Goal: Task Accomplishment & Management: Manage account settings

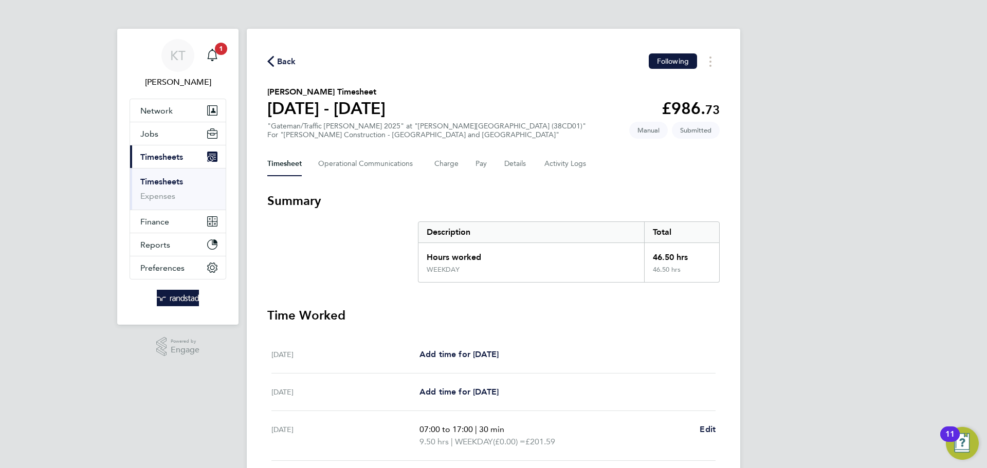
click at [290, 65] on span "Back" at bounding box center [286, 61] width 19 height 12
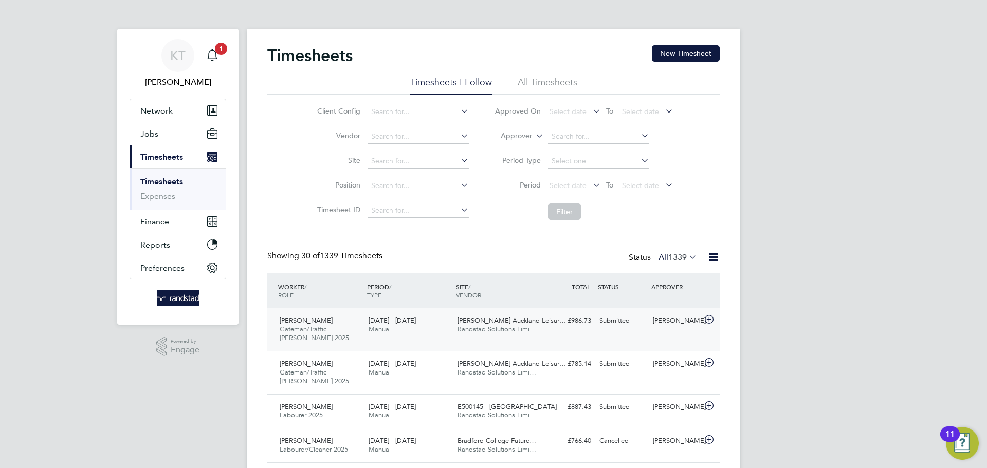
click at [691, 322] on div "[PERSON_NAME]" at bounding box center [675, 320] width 53 height 17
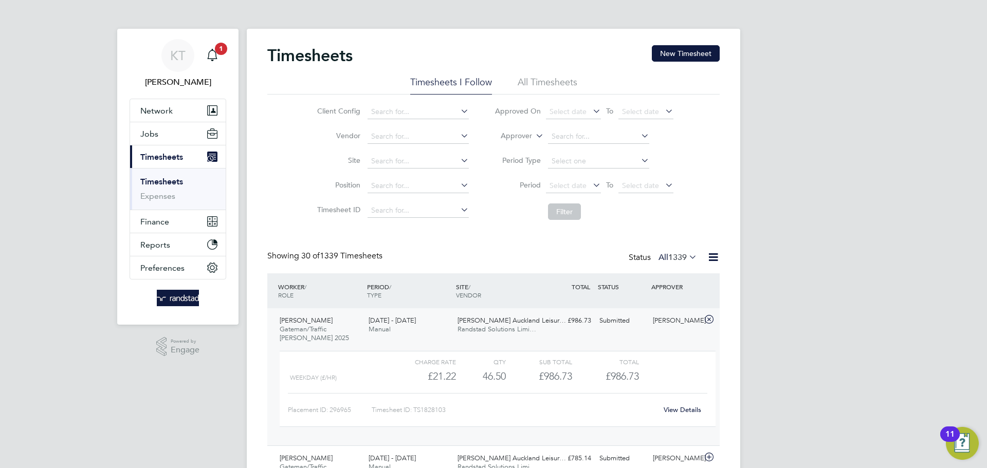
click at [677, 344] on div "Kieron Young Gateman/Traffic Marshall 2025 13 - 19 Sep 2025 13 - 19 Sep 2025 Ma…" at bounding box center [493, 376] width 452 height 137
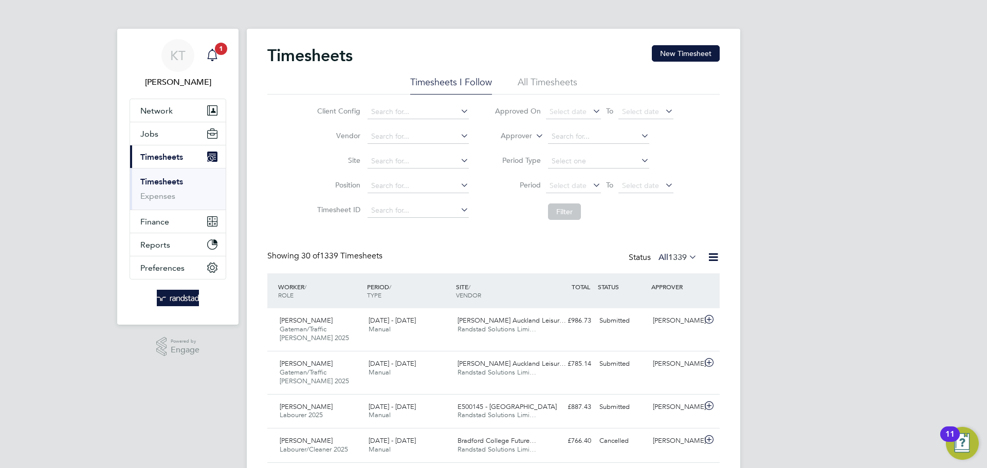
click at [209, 41] on link "Notifications 1" at bounding box center [212, 55] width 21 height 33
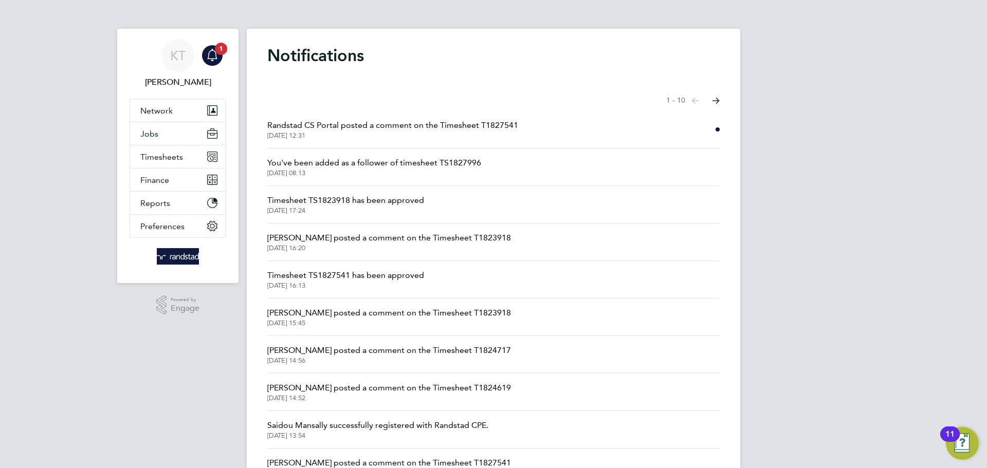
click at [477, 131] on span "Randstad CS Portal posted a comment on the Timesheet T1827541" at bounding box center [392, 125] width 251 height 12
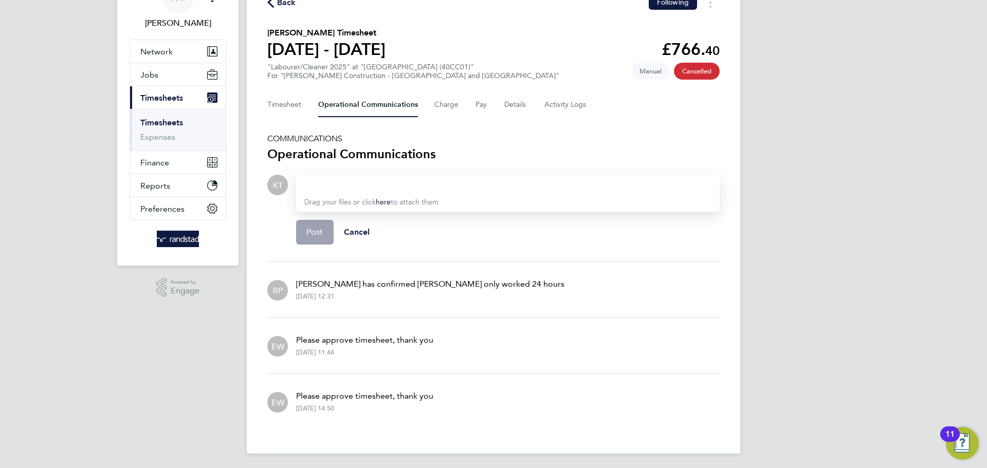
scroll to position [61, 0]
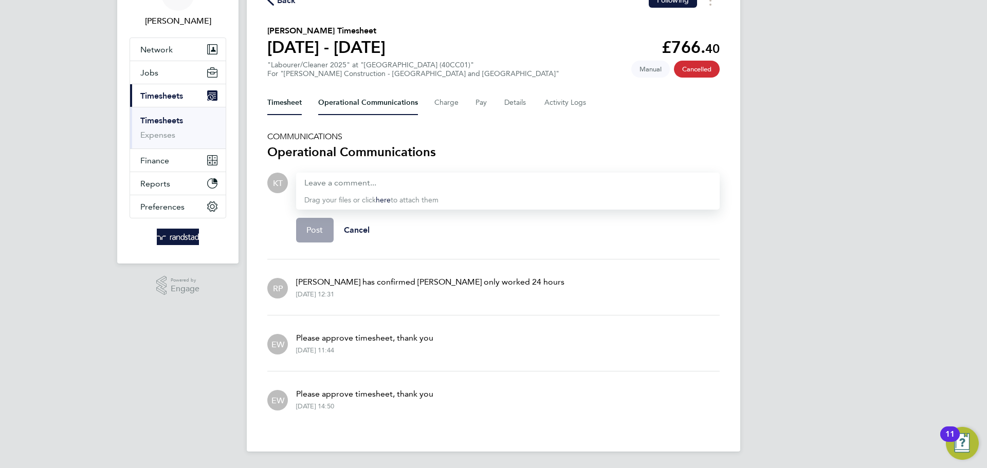
click at [283, 102] on button "Timesheet" at bounding box center [284, 102] width 34 height 25
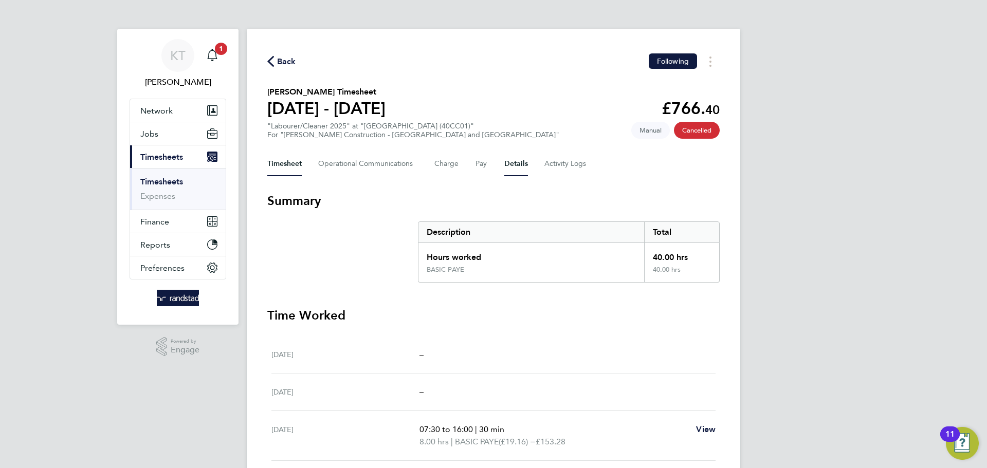
click at [513, 158] on button "Details" at bounding box center [516, 164] width 24 height 25
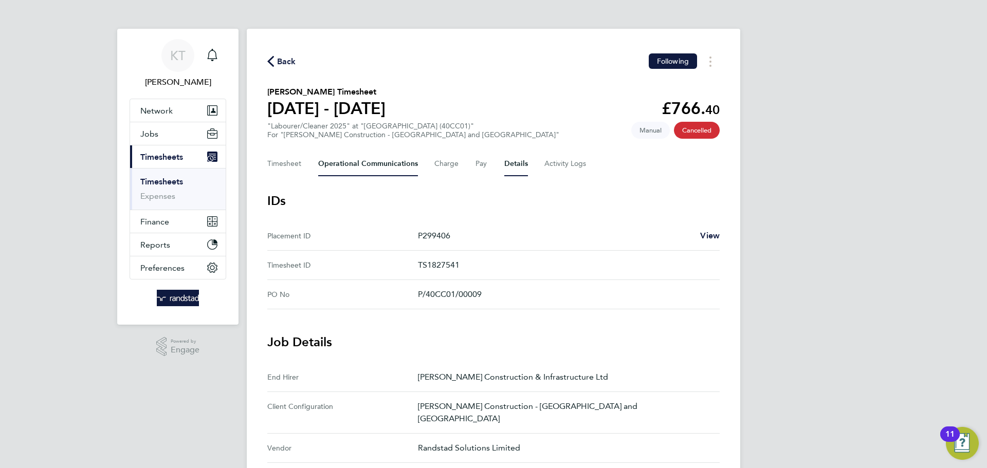
click at [378, 166] on Communications-tab "Operational Communications" at bounding box center [368, 164] width 100 height 25
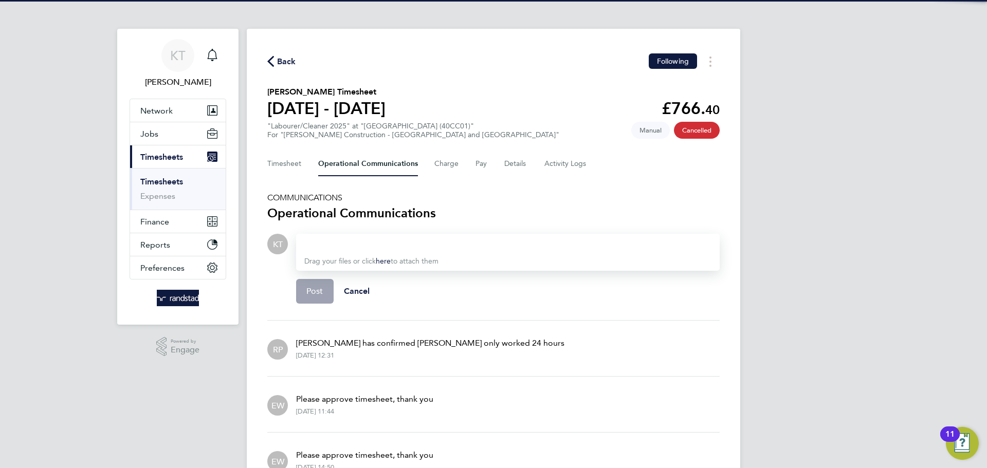
scroll to position [61, 0]
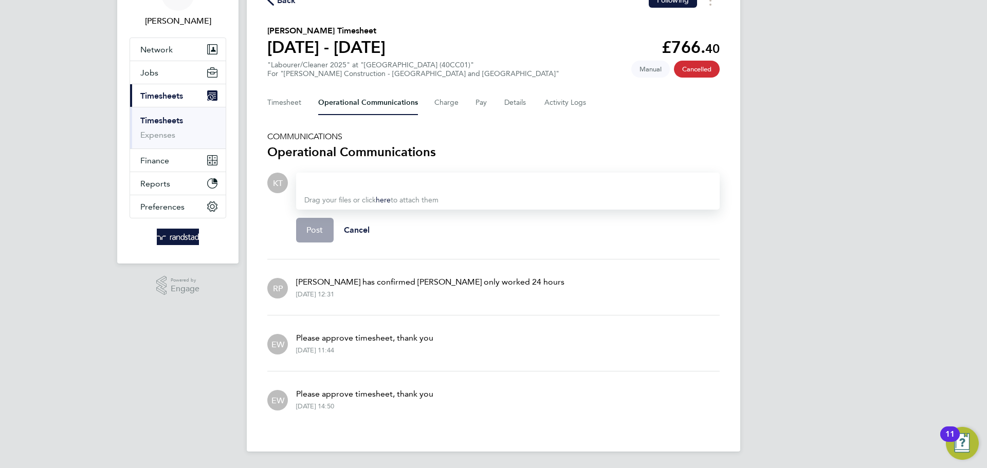
click at [532, 102] on div "Timesheet Operational Communications Charge Pay Details Activity Logs" at bounding box center [493, 102] width 452 height 25
click at [521, 102] on button "Details" at bounding box center [516, 102] width 24 height 25
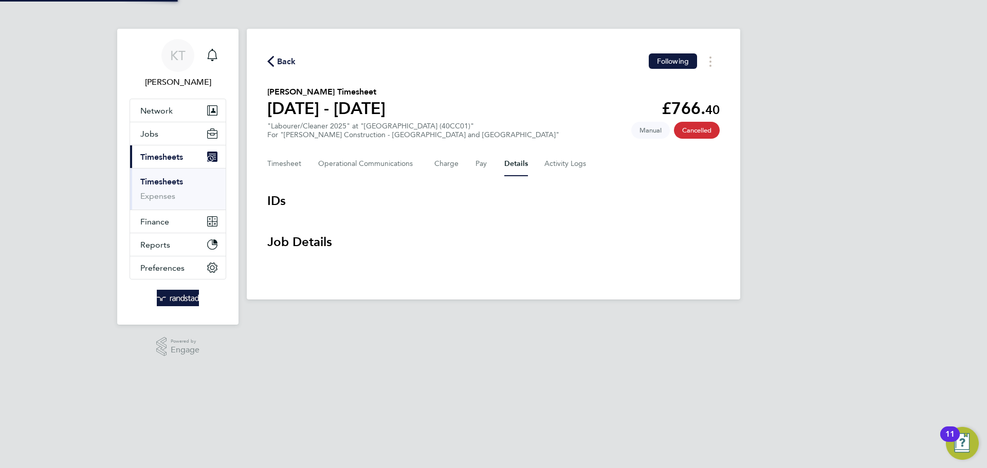
click at [555, 100] on section "Martin Geldard's Timesheet 13 - 19 Sept 2025 £766. 40 "Labourer/Cleaner 2025" a…" at bounding box center [493, 112] width 452 height 53
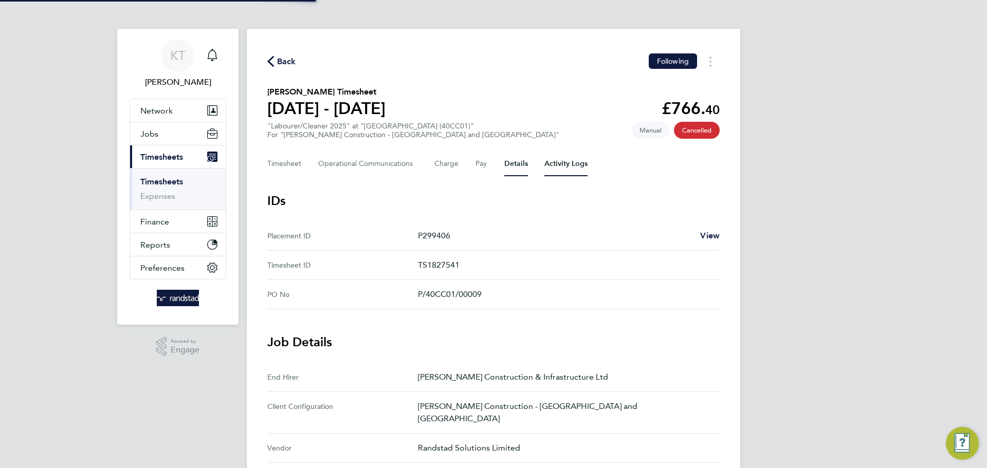
click at [564, 163] on Logs-tab "Activity Logs" at bounding box center [565, 164] width 43 height 25
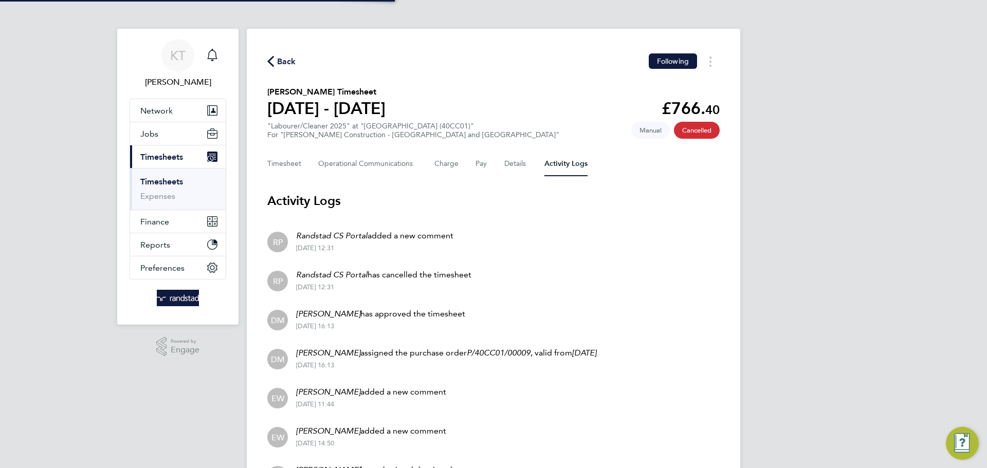
click at [564, 163] on Logs-tab "Activity Logs" at bounding box center [565, 164] width 43 height 25
click at [288, 63] on span "Back" at bounding box center [286, 61] width 19 height 12
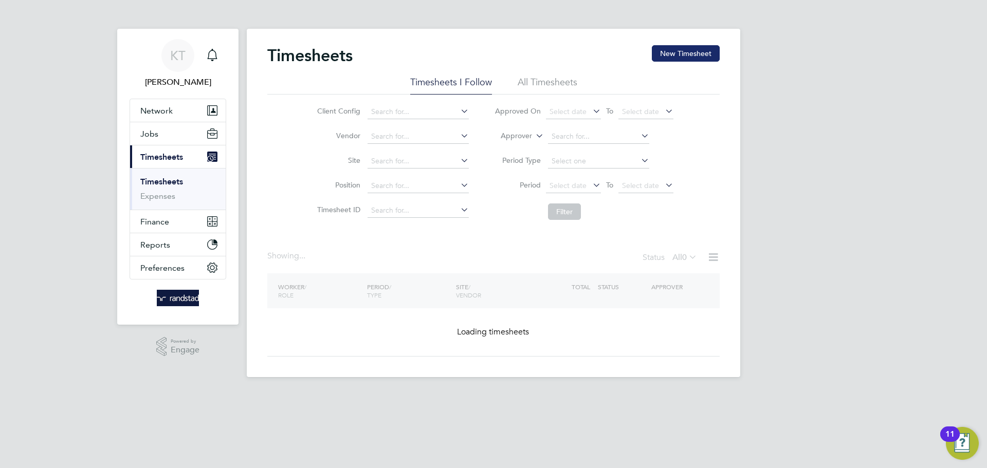
click at [671, 54] on button "New Timesheet" at bounding box center [686, 53] width 68 height 16
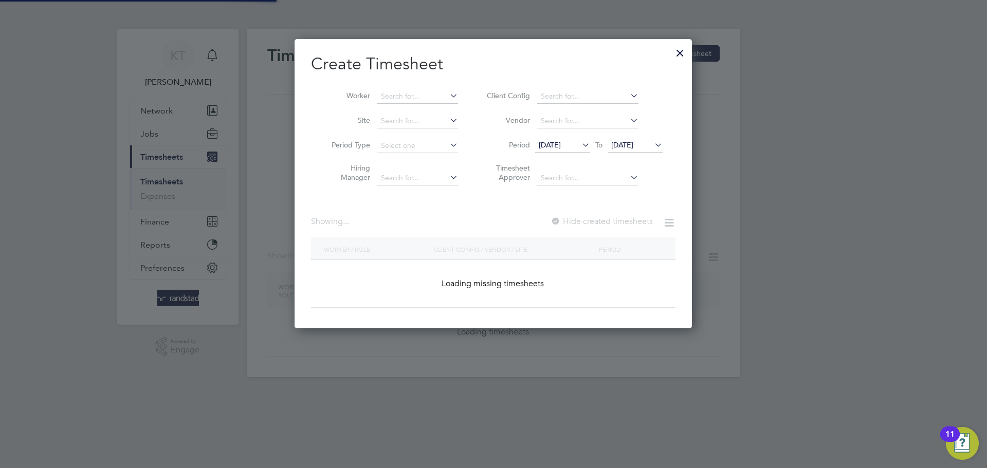
scroll to position [290, 398]
click at [430, 92] on input at bounding box center [417, 96] width 81 height 14
type input "Martin Geldard"
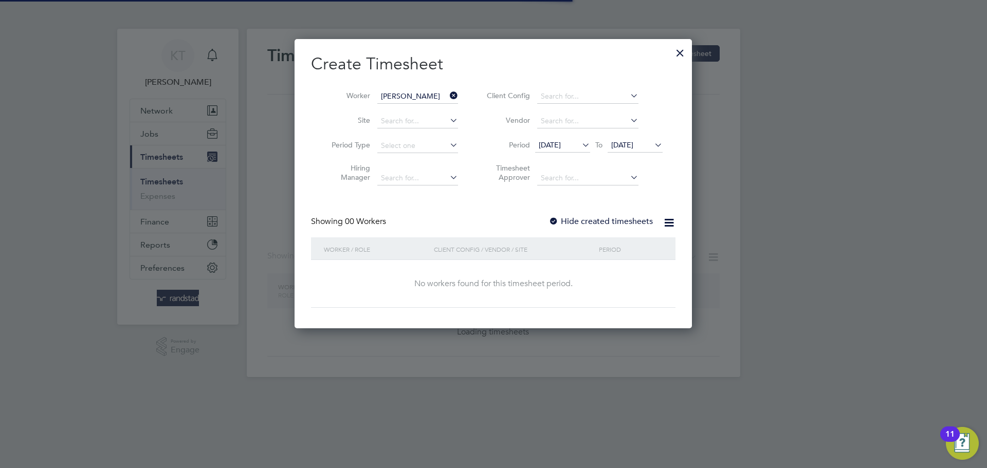
click at [620, 143] on span "18 Sep 2025" at bounding box center [622, 144] width 22 height 9
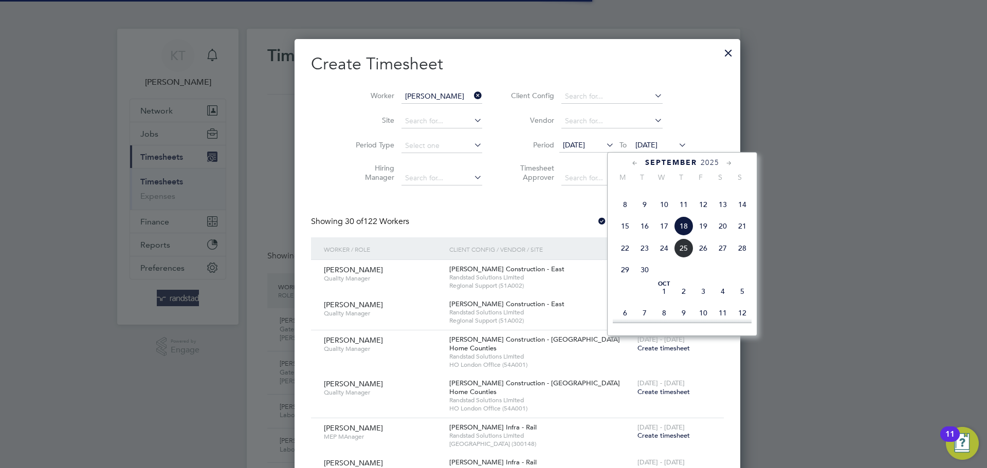
click at [627, 152] on div "September 2025 M T W T F S S Jun 1 2 3 4 5 6 7 8 9 10 11 12 13 14 15 16 17 18 1…" at bounding box center [682, 244] width 150 height 184
click at [683, 258] on span "25" at bounding box center [684, 248] width 20 height 20
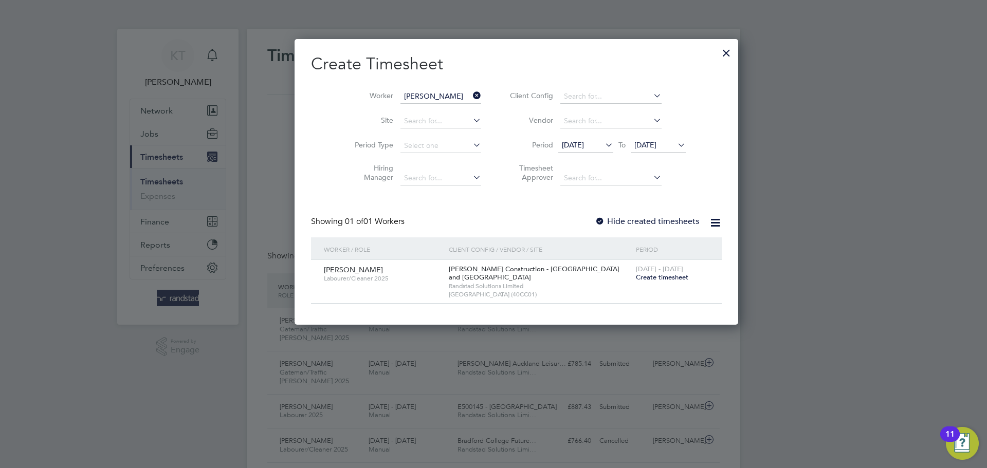
click at [608, 220] on label "Hide created timesheets" at bounding box center [647, 221] width 104 height 10
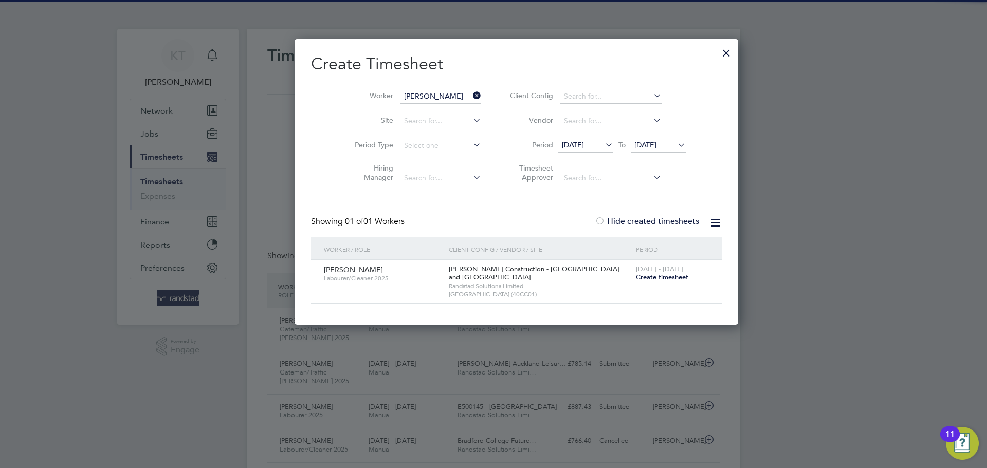
click at [570, 147] on span "11 Sep 2025" at bounding box center [573, 144] width 22 height 9
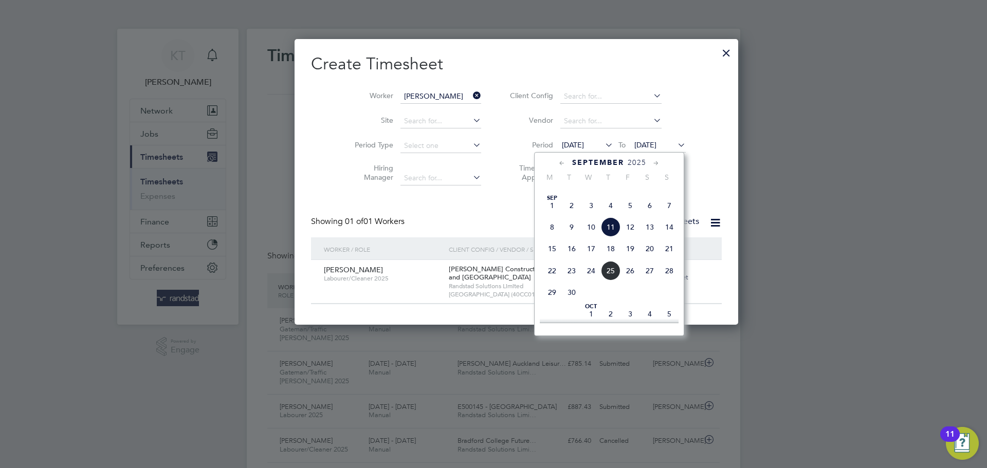
drag, startPoint x: 591, startPoint y: 251, endPoint x: 587, endPoint y: 247, distance: 6.2
click at [588, 237] on span "10" at bounding box center [591, 227] width 20 height 20
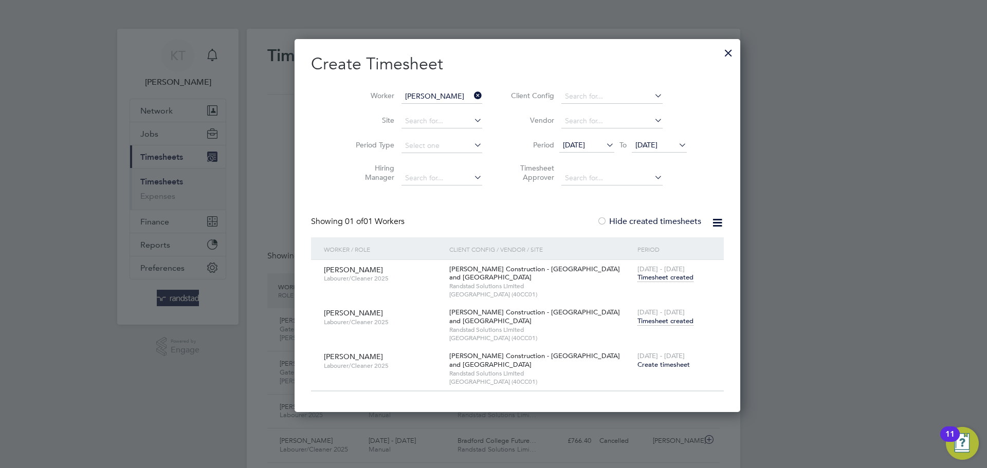
click at [637, 322] on span "Timesheet created" at bounding box center [665, 321] width 56 height 9
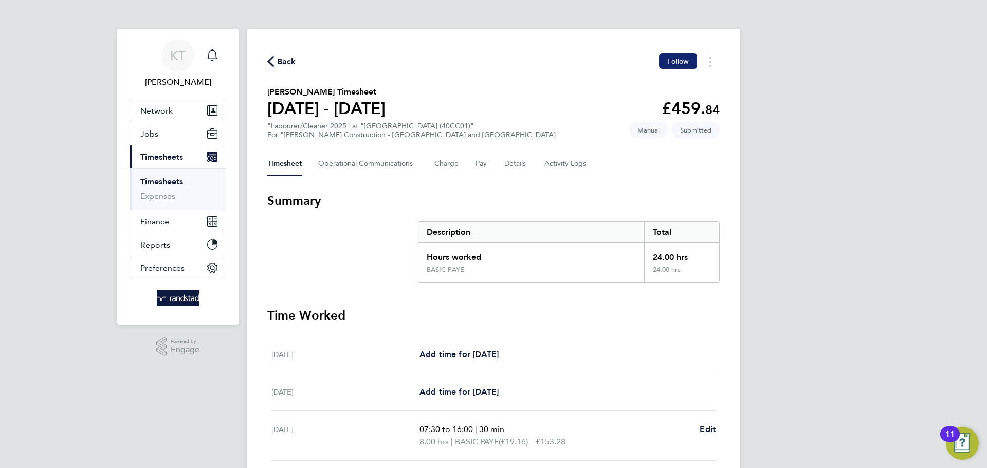
click at [674, 68] on button "Follow" at bounding box center [678, 60] width 38 height 15
click at [566, 157] on Logs-tab "Activity Logs" at bounding box center [565, 164] width 43 height 25
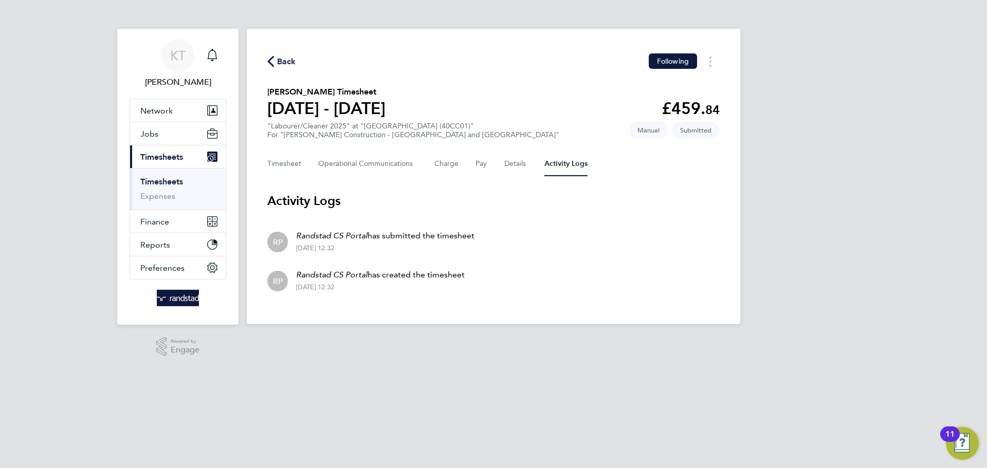
click at [167, 182] on link "Timesheets" at bounding box center [161, 182] width 43 height 10
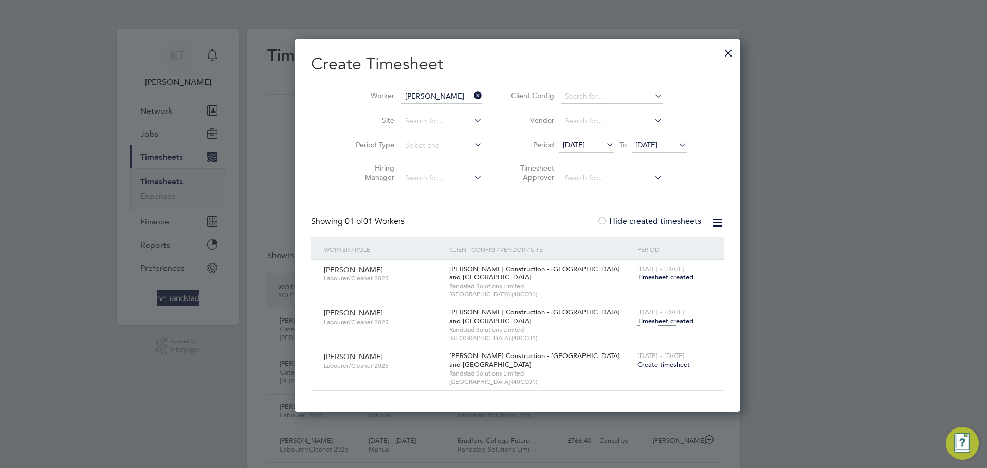
click at [719, 52] on div at bounding box center [728, 50] width 18 height 18
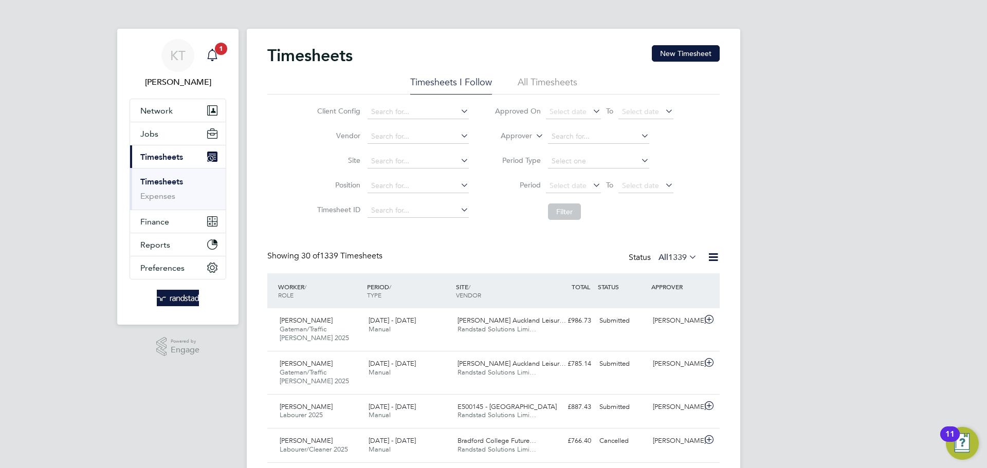
click at [214, 55] on icon "Main navigation" at bounding box center [212, 55] width 12 height 12
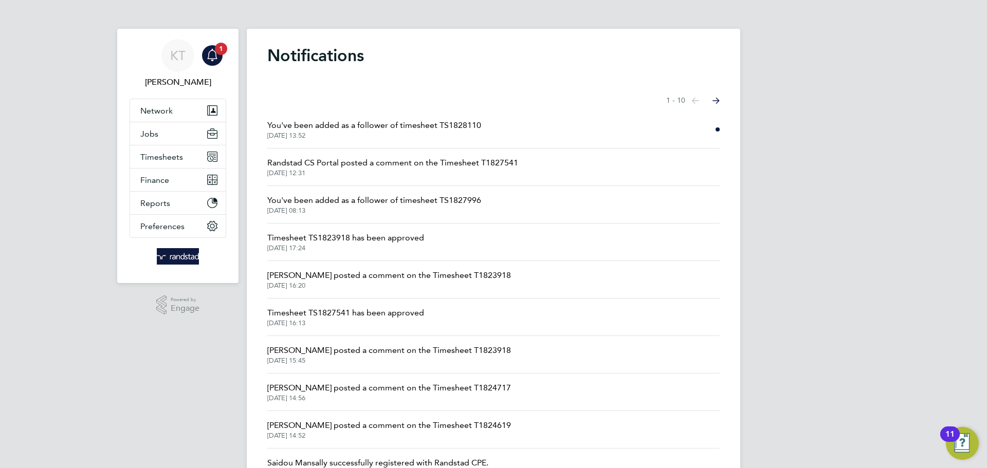
click at [417, 133] on span "25 Sep 2025, 13:52" at bounding box center [374, 136] width 214 height 8
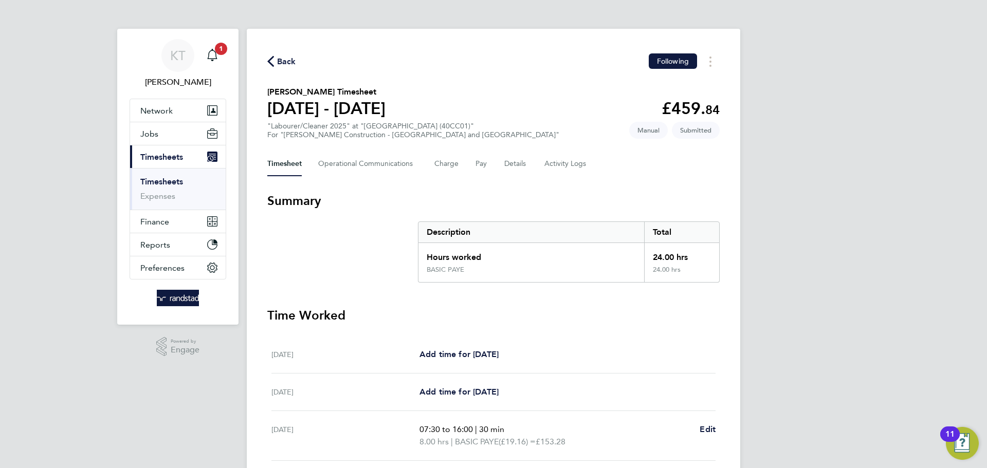
click at [153, 178] on link "Timesheets" at bounding box center [161, 182] width 43 height 10
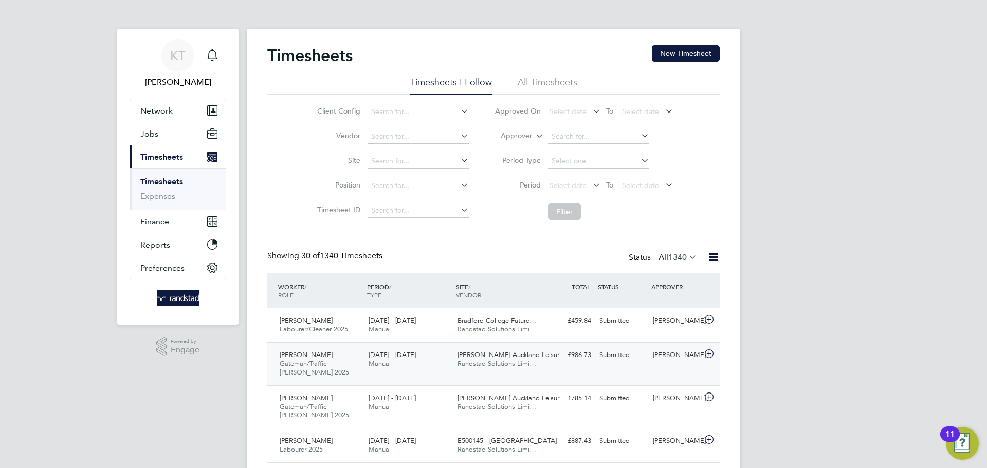
click at [672, 360] on div "[PERSON_NAME]" at bounding box center [675, 355] width 53 height 17
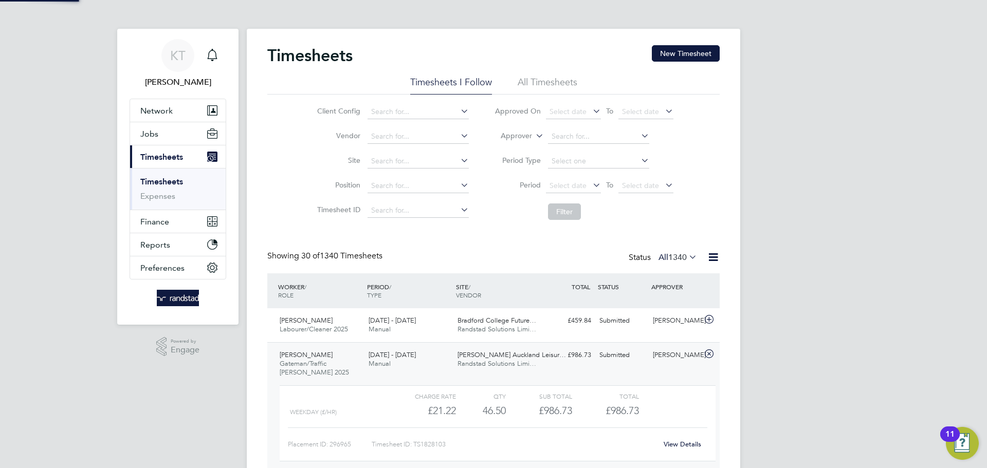
scroll to position [17, 100]
click at [683, 448] on link "View Details" at bounding box center [682, 444] width 38 height 9
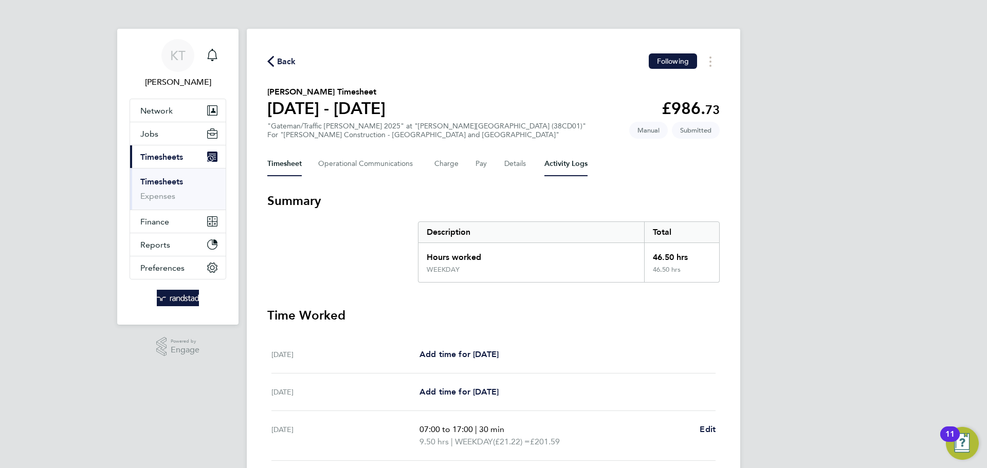
click at [558, 165] on Logs-tab "Activity Logs" at bounding box center [565, 164] width 43 height 25
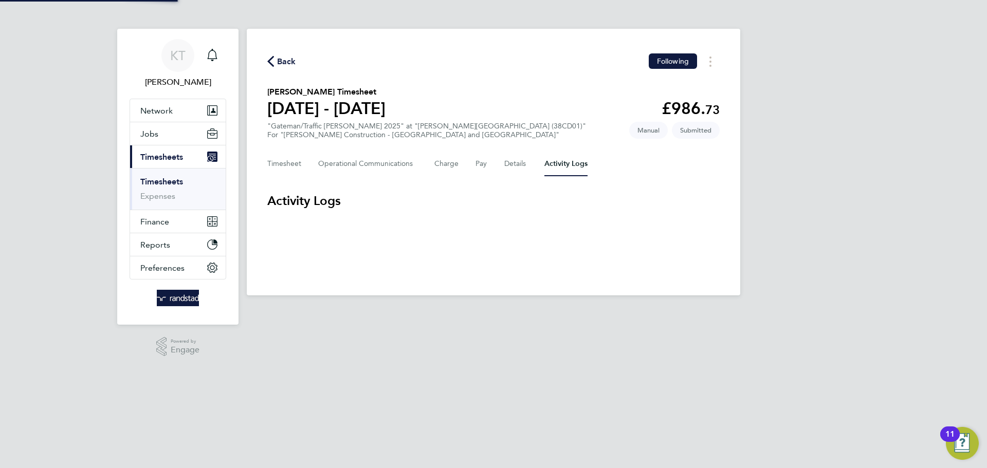
click at [527, 160] on div "Timesheet Operational Communications Charge Pay Details Activity Logs" at bounding box center [493, 164] width 452 height 25
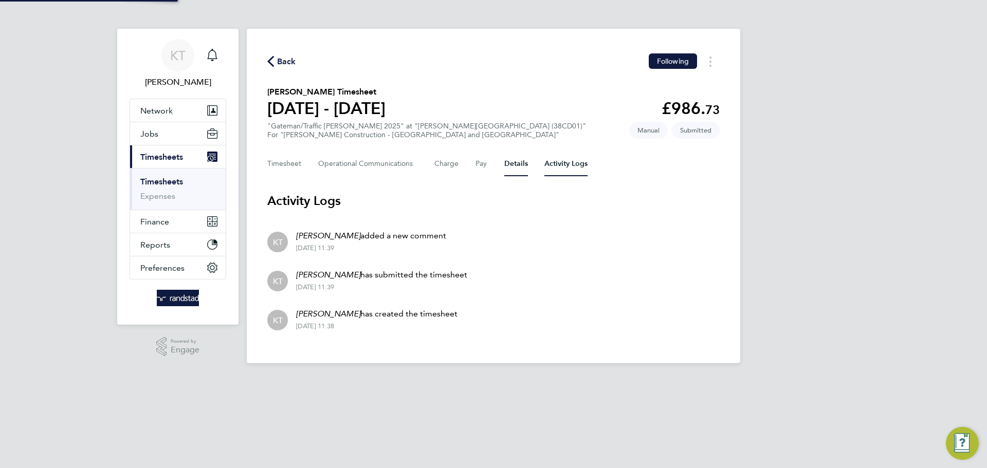
click at [514, 165] on button "Details" at bounding box center [516, 164] width 24 height 25
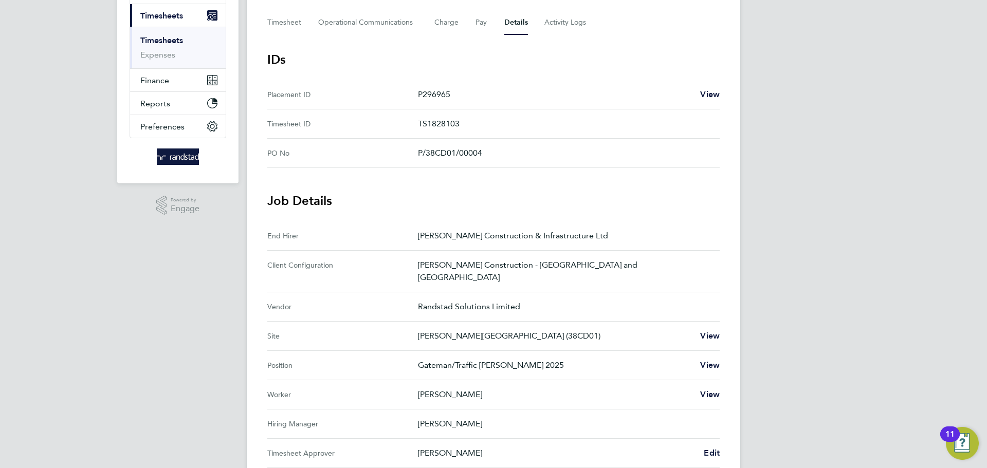
scroll to position [236, 0]
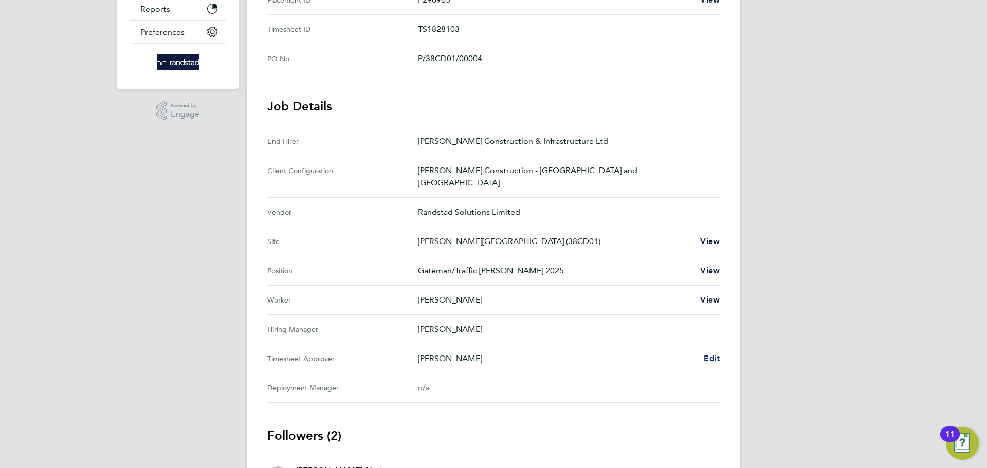
click at [704, 354] on span "Edit" at bounding box center [712, 359] width 16 height 10
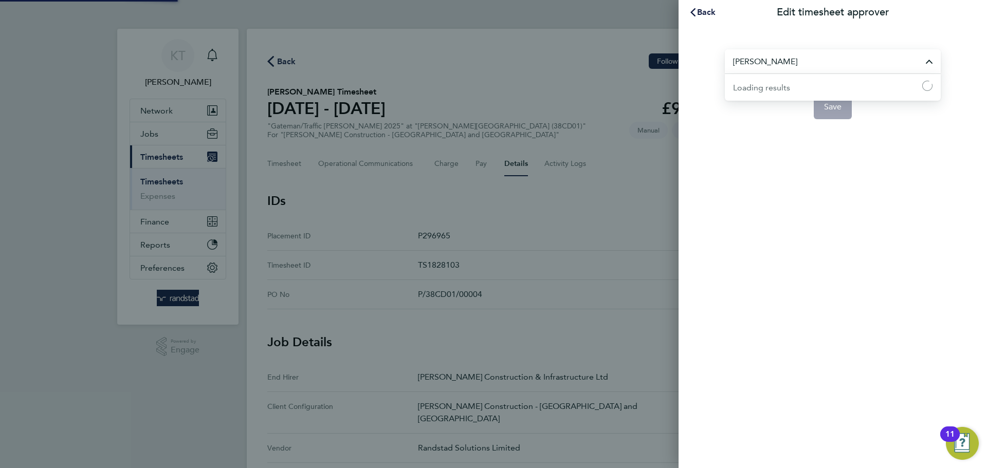
click at [783, 57] on input "[PERSON_NAME]" at bounding box center [833, 61] width 216 height 24
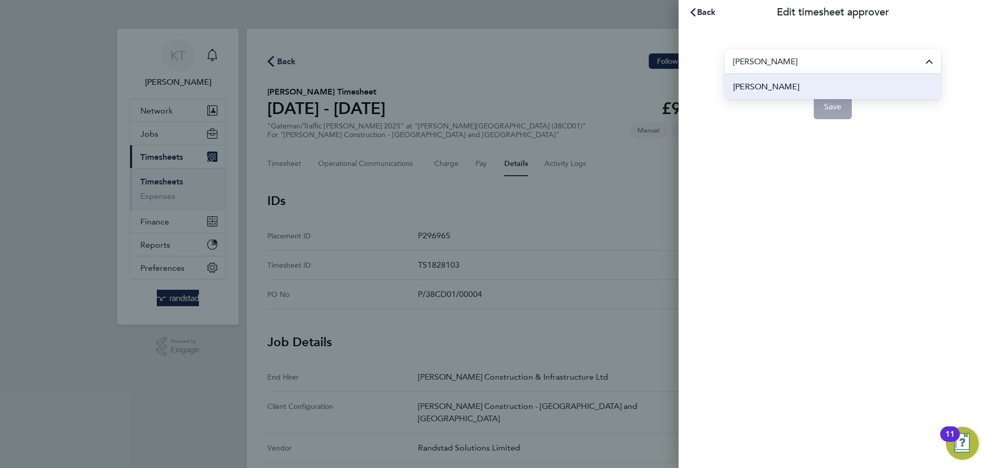
click at [769, 82] on span "[PERSON_NAME]" at bounding box center [766, 87] width 66 height 12
type input "[PERSON_NAME]"
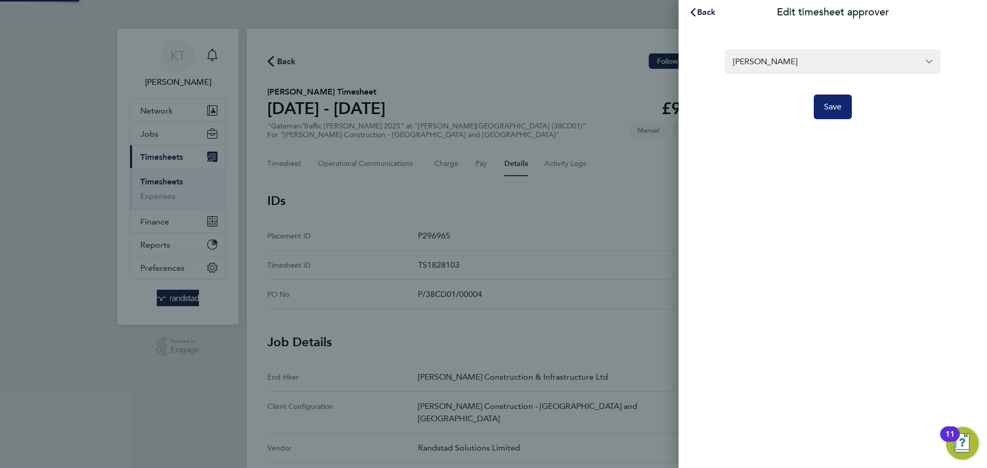
click at [835, 110] on span "Save" at bounding box center [833, 107] width 18 height 10
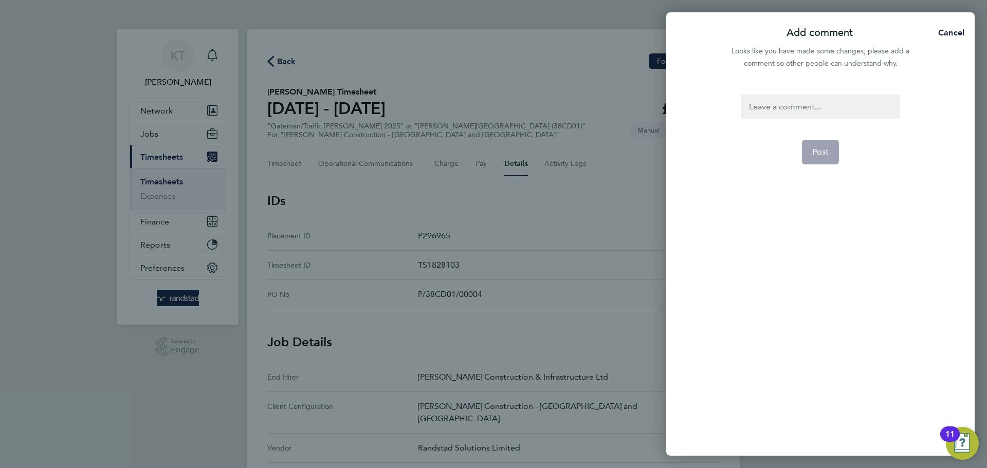
click at [805, 90] on div "Post" at bounding box center [820, 269] width 308 height 374
click at [799, 103] on div at bounding box center [820, 107] width 159 height 25
click at [778, 110] on div at bounding box center [820, 107] width 159 height 25
click at [775, 107] on div "New Approver" at bounding box center [820, 107] width 159 height 25
click at [794, 119] on div "New approver" at bounding box center [820, 107] width 159 height 25
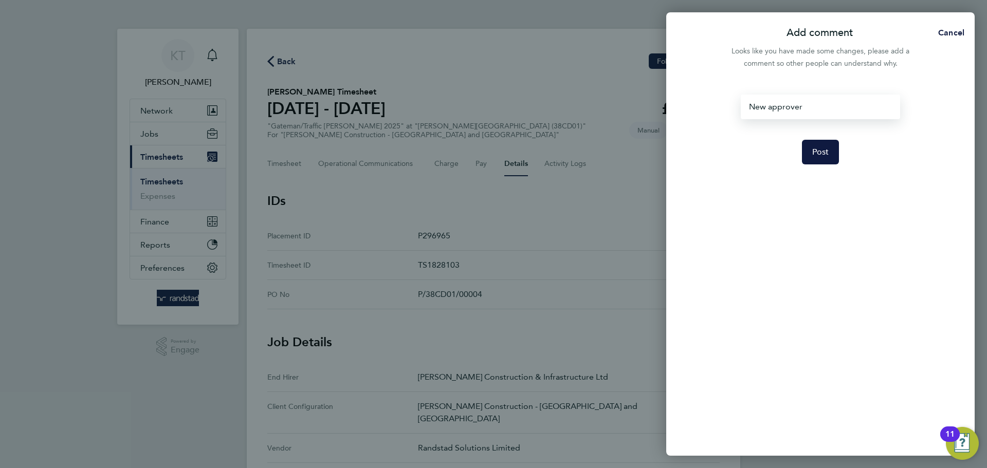
click at [793, 105] on div "New approver" at bounding box center [820, 107] width 159 height 25
copy div "New approver"
click at [823, 152] on span "Post" at bounding box center [820, 152] width 17 height 10
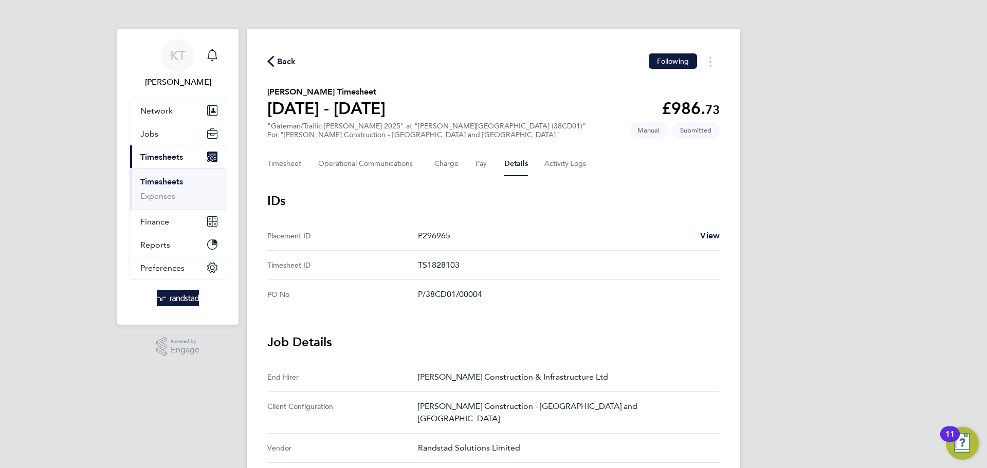
click at [282, 61] on span "Back" at bounding box center [286, 61] width 19 height 12
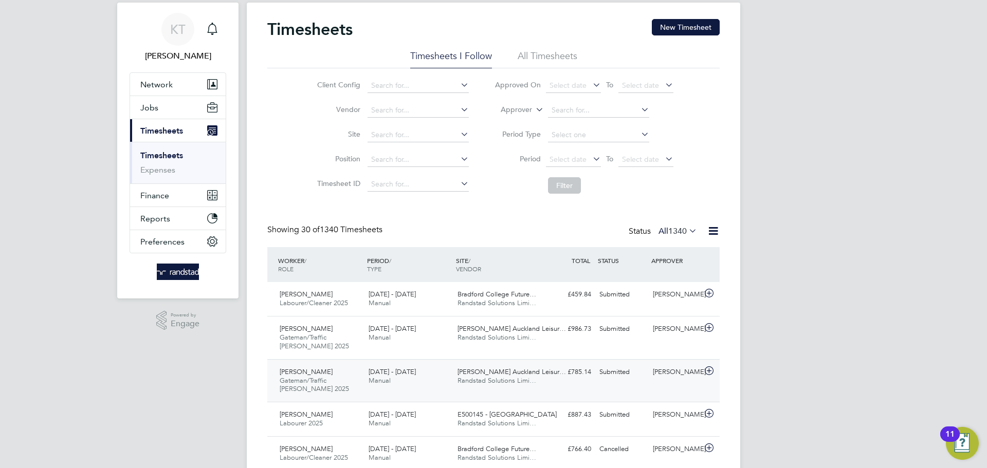
click at [507, 383] on span "Randstad Solutions Limi…" at bounding box center [496, 380] width 79 height 9
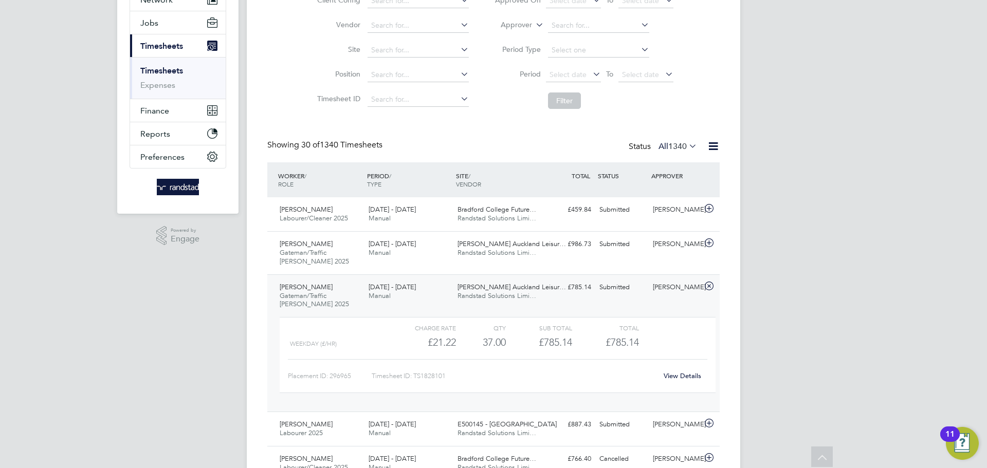
click at [668, 379] on link "View Details" at bounding box center [682, 376] width 38 height 9
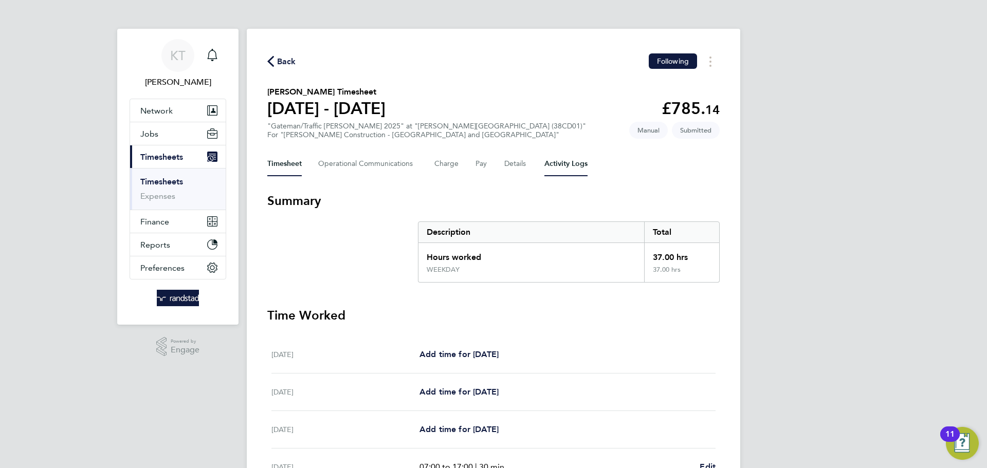
click at [576, 167] on Logs-tab "Activity Logs" at bounding box center [565, 164] width 43 height 25
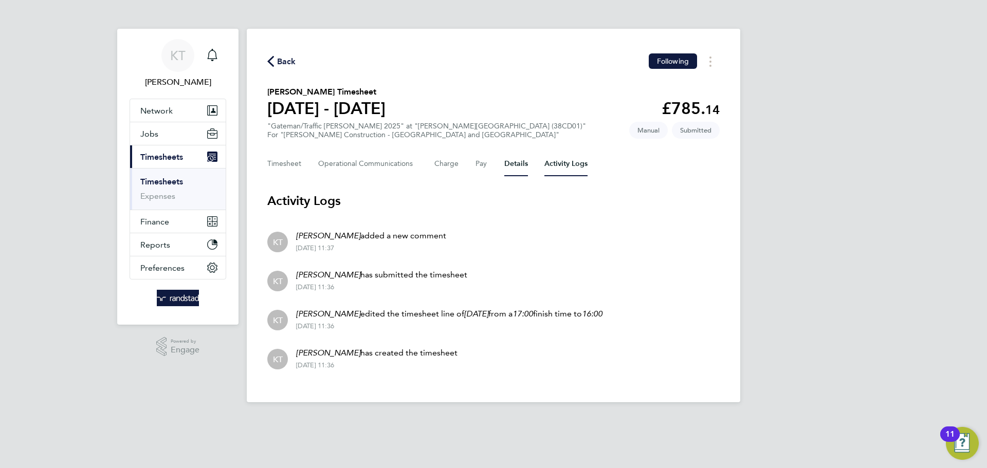
click at [514, 164] on button "Details" at bounding box center [516, 164] width 24 height 25
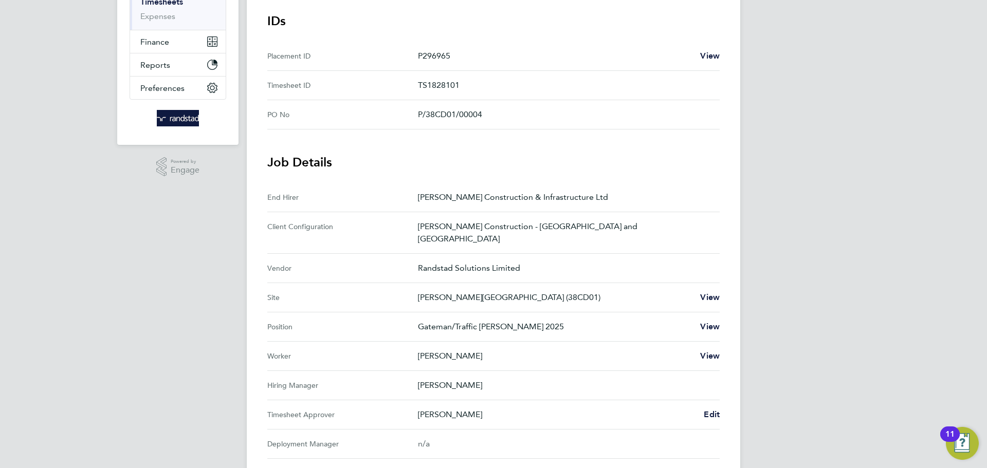
scroll to position [271, 0]
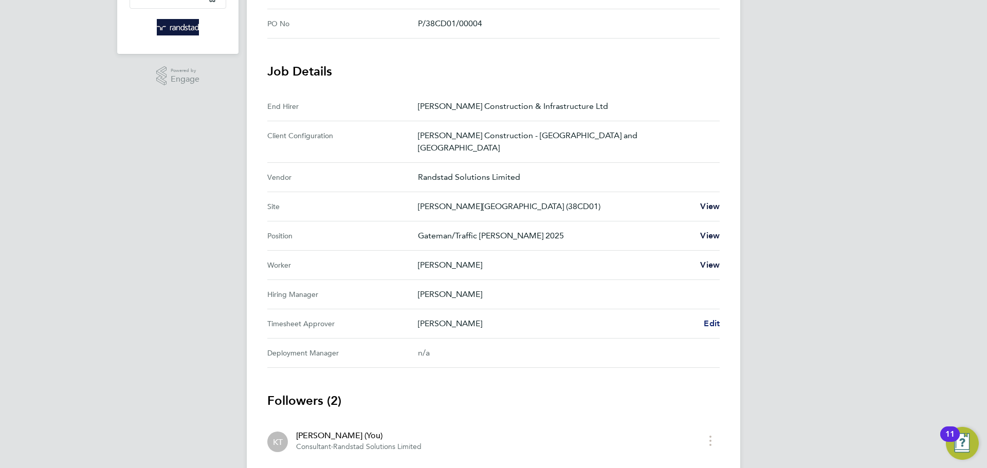
click at [705, 319] on span "Edit" at bounding box center [712, 324] width 16 height 10
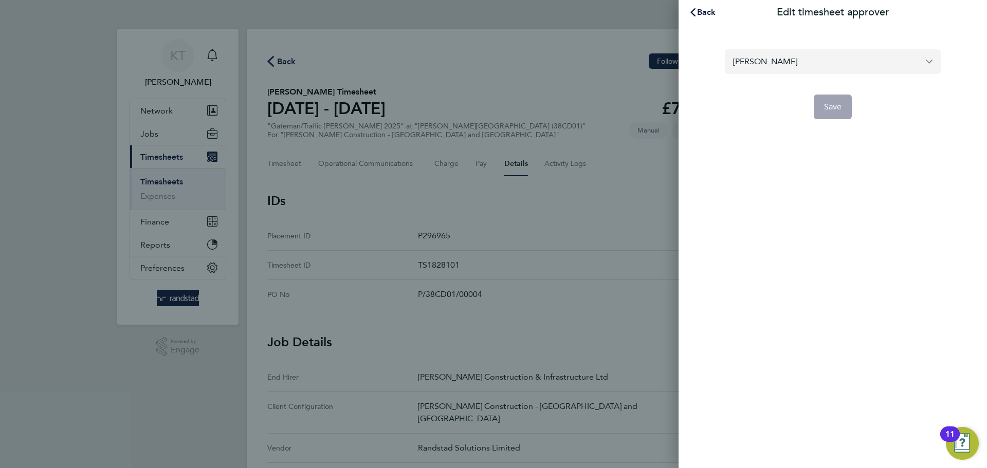
click at [767, 66] on input "[PERSON_NAME]" at bounding box center [833, 61] width 216 height 24
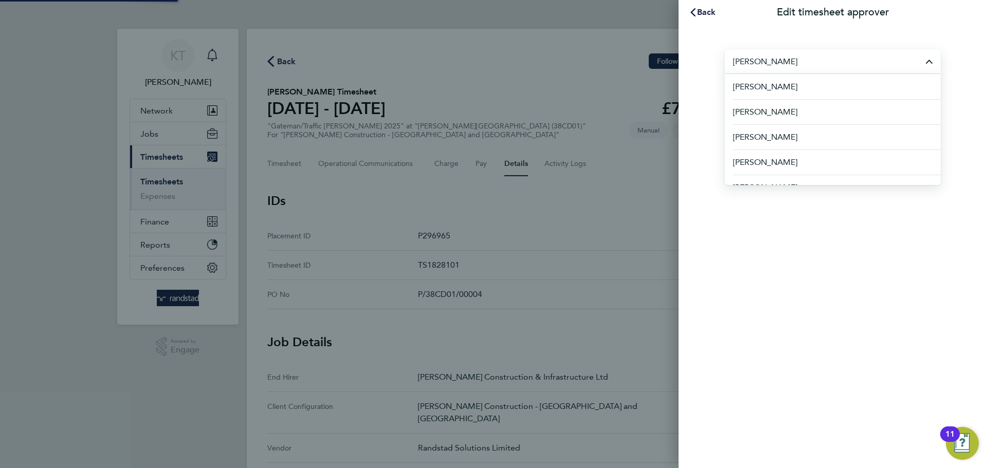
click at [768, 65] on input "[PERSON_NAME]" at bounding box center [833, 61] width 216 height 24
click at [768, 64] on input "[PERSON_NAME]" at bounding box center [833, 61] width 216 height 24
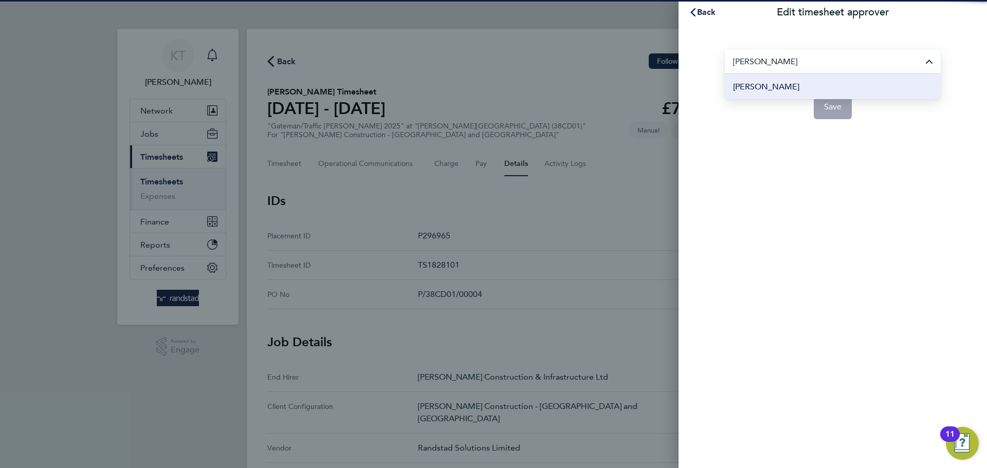
click at [753, 88] on span "[PERSON_NAME]" at bounding box center [766, 87] width 66 height 12
type input "[PERSON_NAME]"
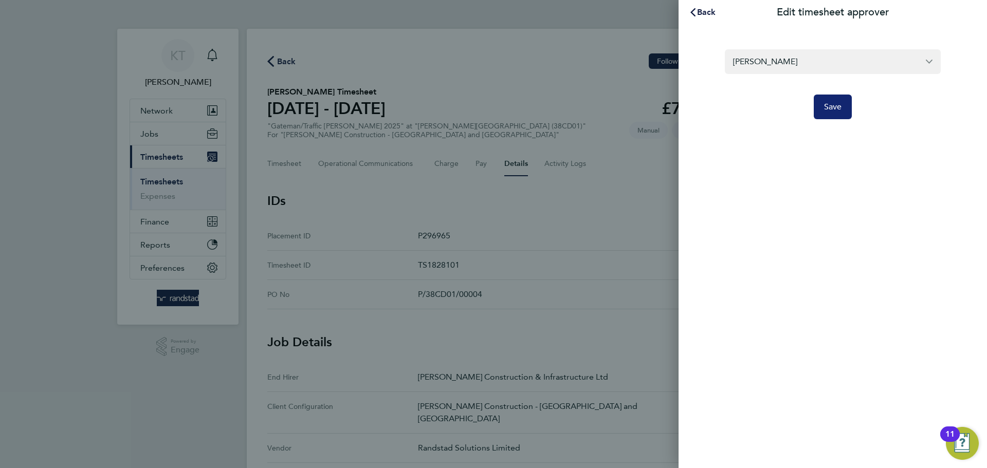
click at [830, 110] on span "Save" at bounding box center [833, 107] width 18 height 10
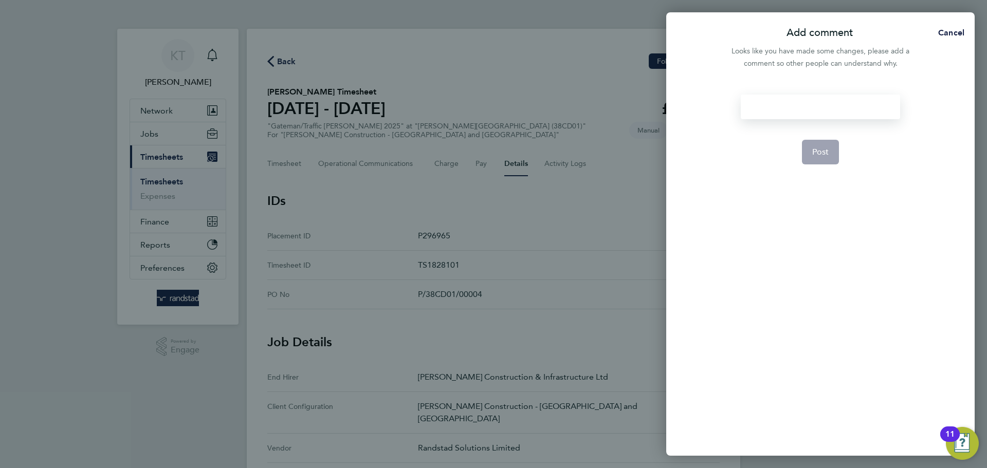
click at [783, 110] on div at bounding box center [820, 107] width 159 height 25
click at [783, 109] on div at bounding box center [820, 107] width 159 height 25
paste div
click at [813, 142] on button "Post" at bounding box center [821, 152] width 38 height 25
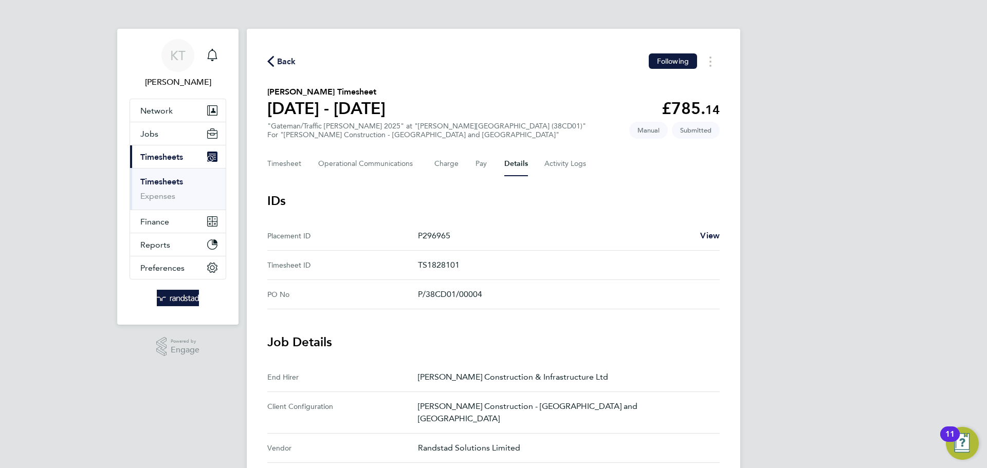
click at [168, 183] on link "Timesheets" at bounding box center [161, 182] width 43 height 10
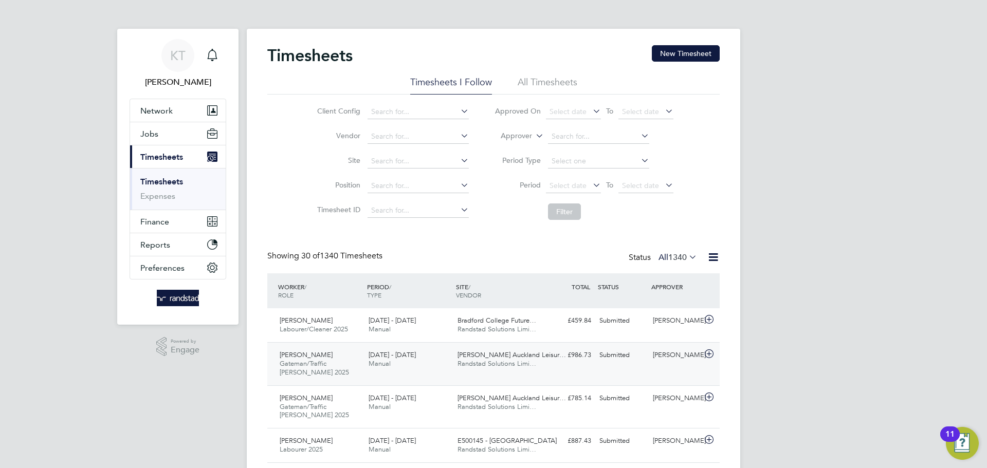
click at [391, 354] on span "13 - 19 Sep 2025" at bounding box center [391, 354] width 47 height 9
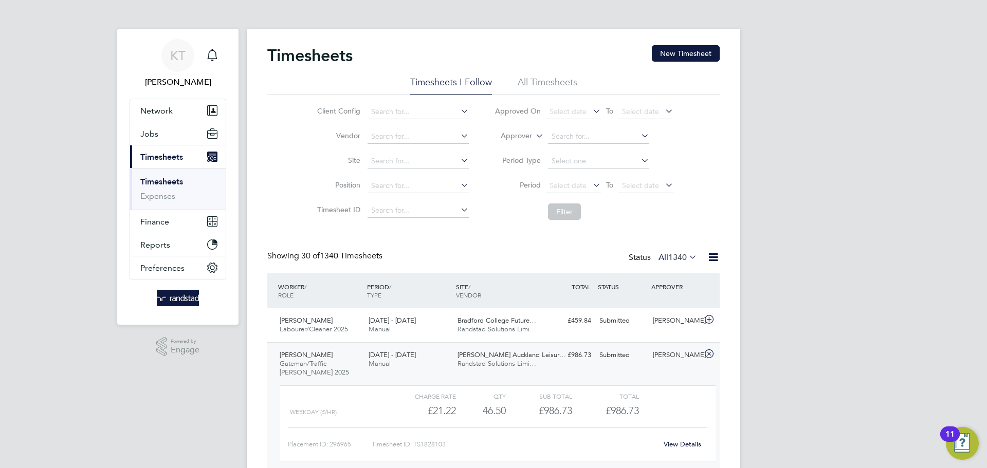
click at [686, 442] on link "View Details" at bounding box center [682, 444] width 38 height 9
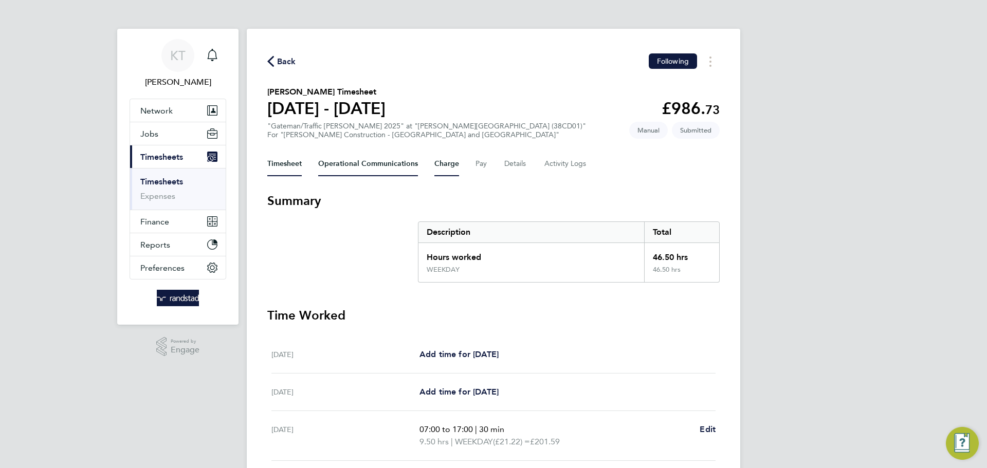
drag, startPoint x: 380, startPoint y: 172, endPoint x: 457, endPoint y: 174, distance: 76.6
click at [382, 172] on Communications-tab "Operational Communications" at bounding box center [368, 164] width 100 height 25
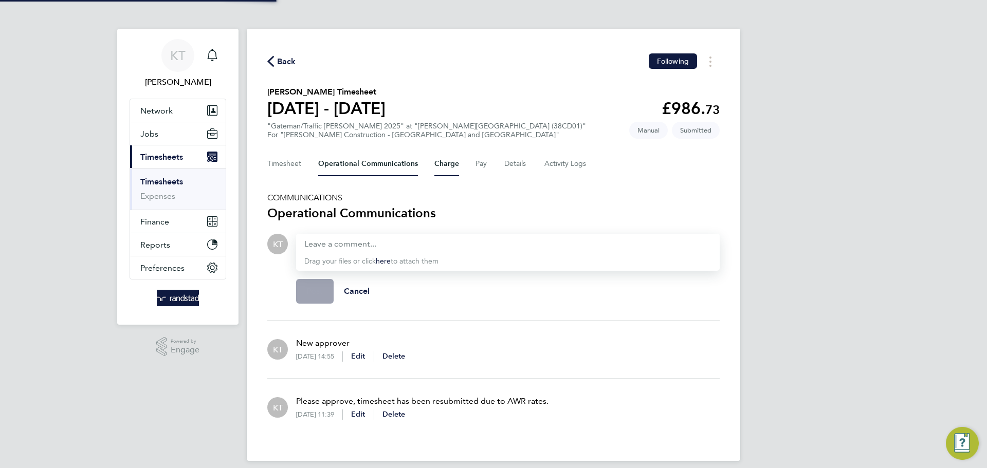
click at [457, 173] on div "Timesheet Operational Communications Charge Pay Details Activity Logs" at bounding box center [493, 164] width 452 height 25
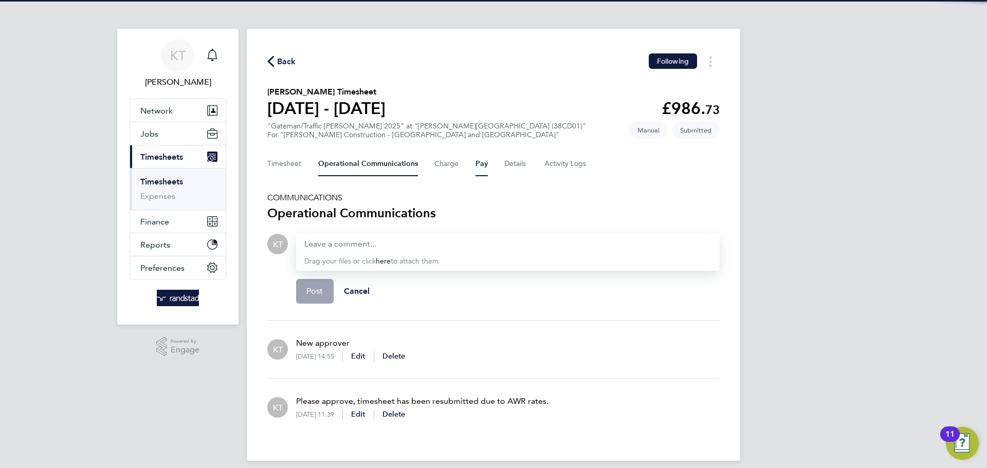
drag, startPoint x: 478, startPoint y: 169, endPoint x: 487, endPoint y: 168, distance: 8.8
click at [479, 168] on button "Pay" at bounding box center [481, 164] width 12 height 25
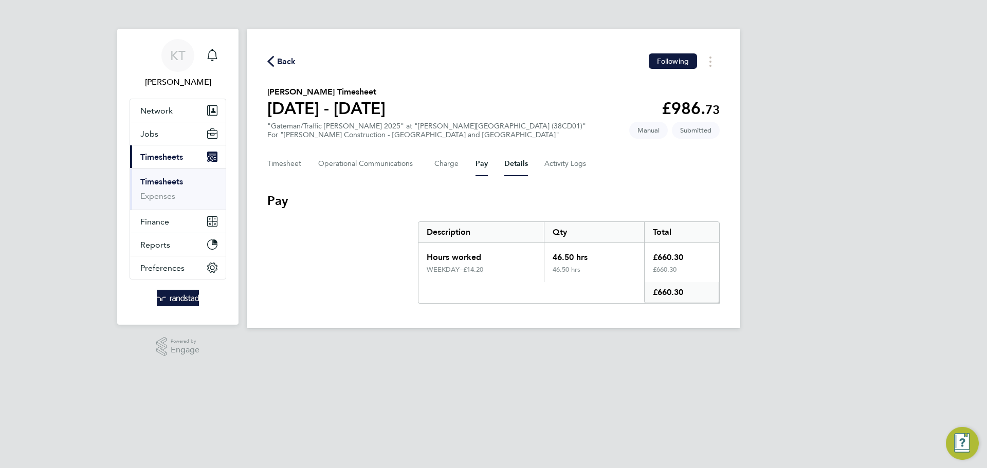
click at [504, 158] on button "Details" at bounding box center [516, 164] width 24 height 25
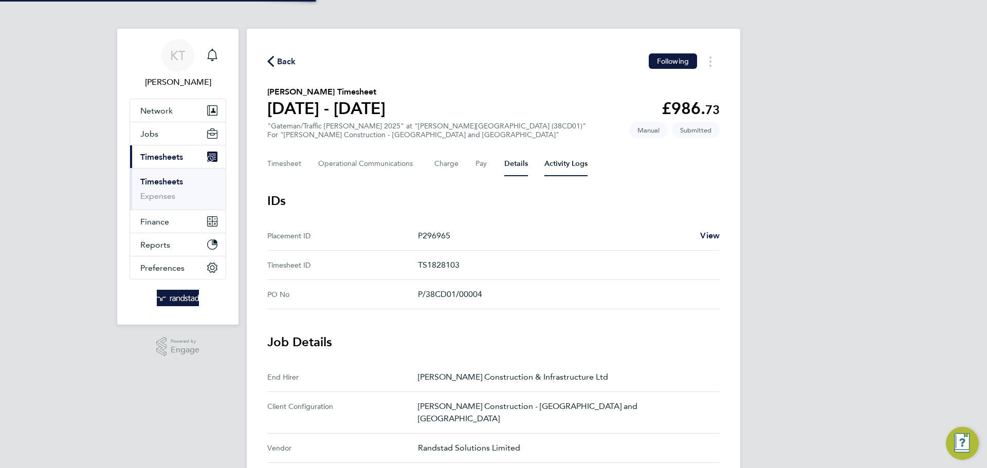
drag, startPoint x: 554, startPoint y: 165, endPoint x: 562, endPoint y: 168, distance: 8.0
click at [556, 165] on Logs-tab "Activity Logs" at bounding box center [565, 164] width 43 height 25
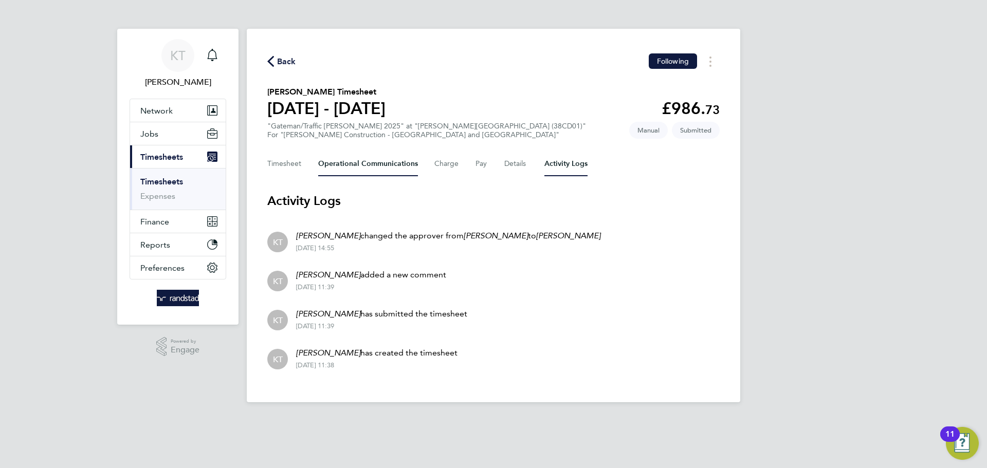
click at [397, 169] on Communications-tab "Operational Communications" at bounding box center [368, 164] width 100 height 25
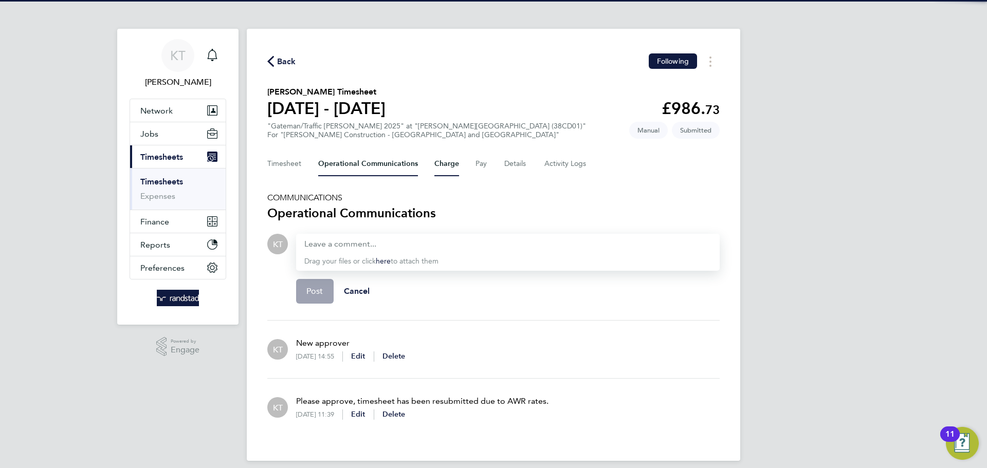
click at [439, 162] on button "Charge" at bounding box center [446, 164] width 25 height 25
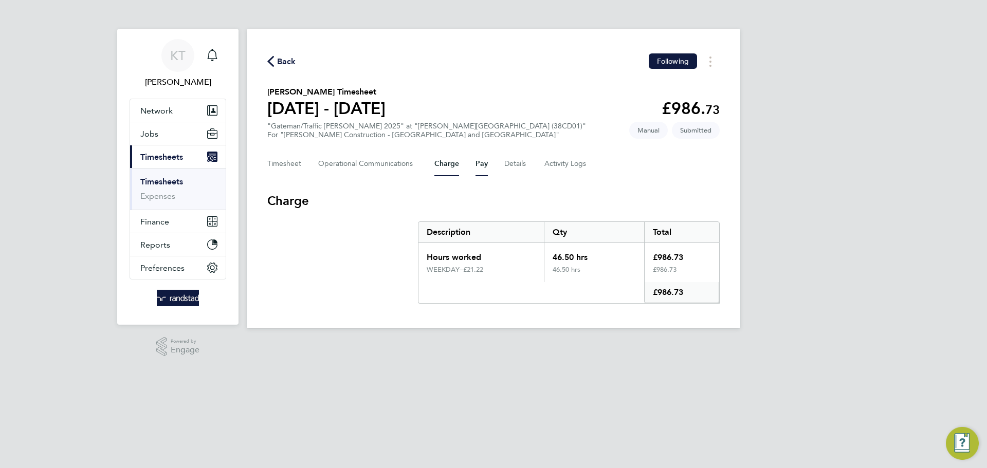
click at [484, 168] on button "Pay" at bounding box center [481, 164] width 12 height 25
click at [517, 169] on button "Details" at bounding box center [516, 164] width 24 height 25
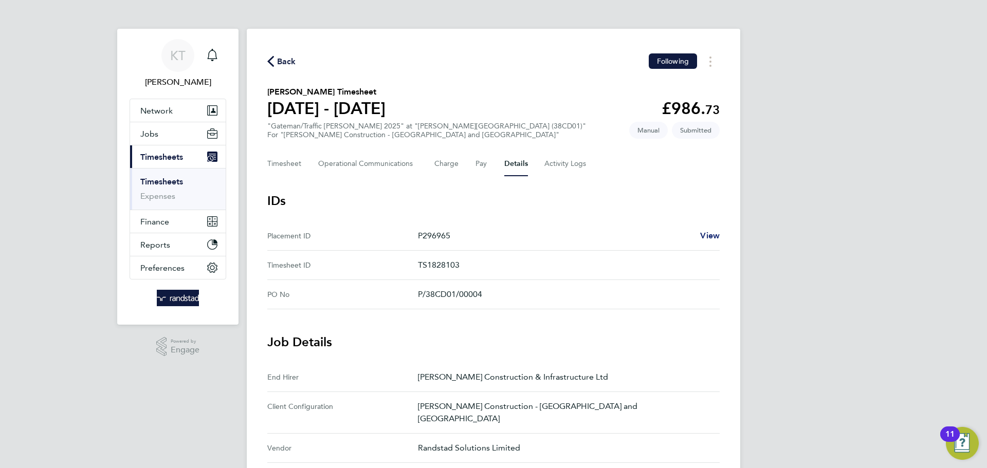
click at [706, 236] on span "View" at bounding box center [710, 236] width 20 height 10
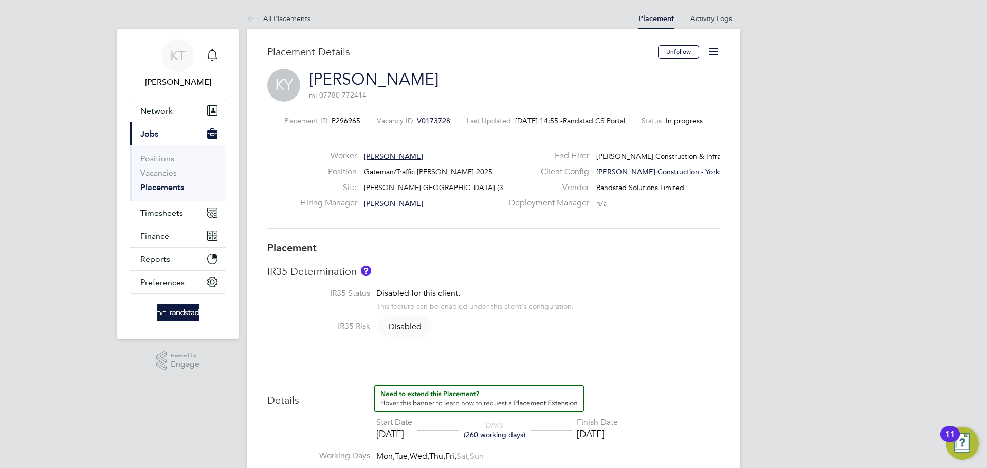
click at [711, 56] on icon at bounding box center [713, 51] width 13 height 13
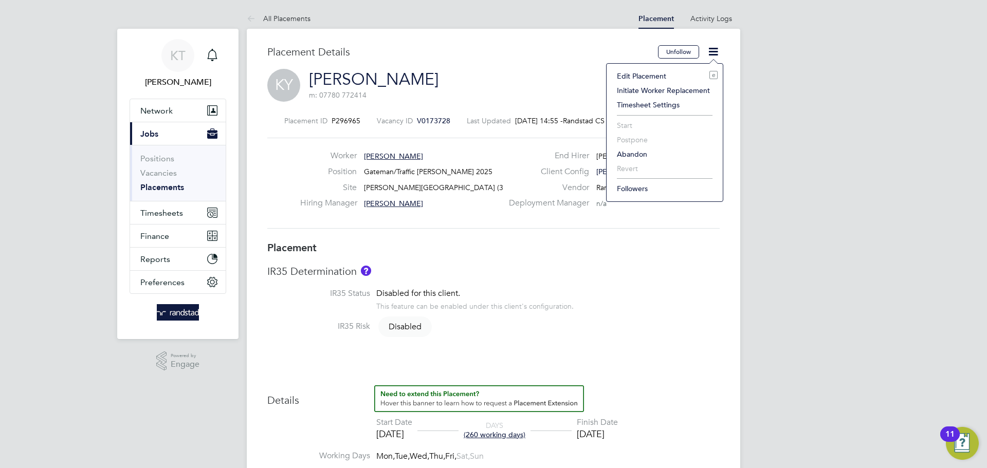
click at [671, 75] on li "Edit Placement e" at bounding box center [665, 76] width 106 height 14
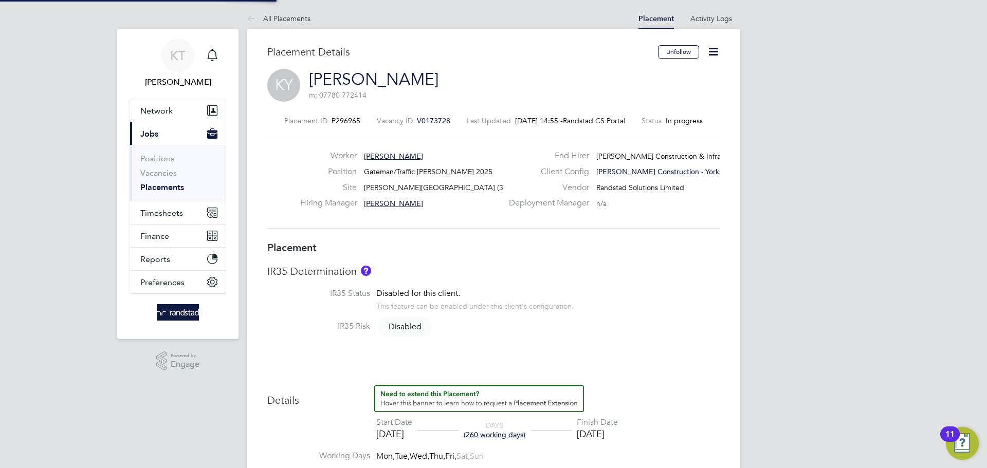
type input "[PERSON_NAME]"
type input "[DATE]"
type input "08:00"
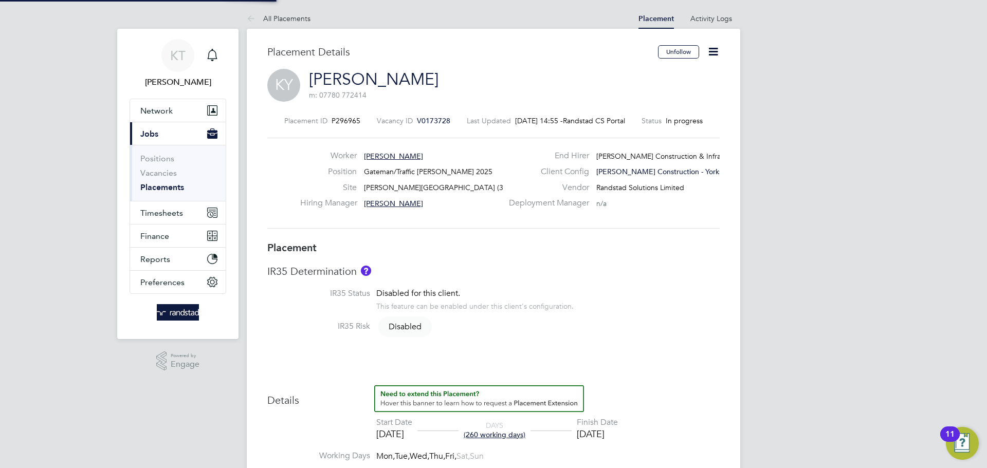
type input "18:00"
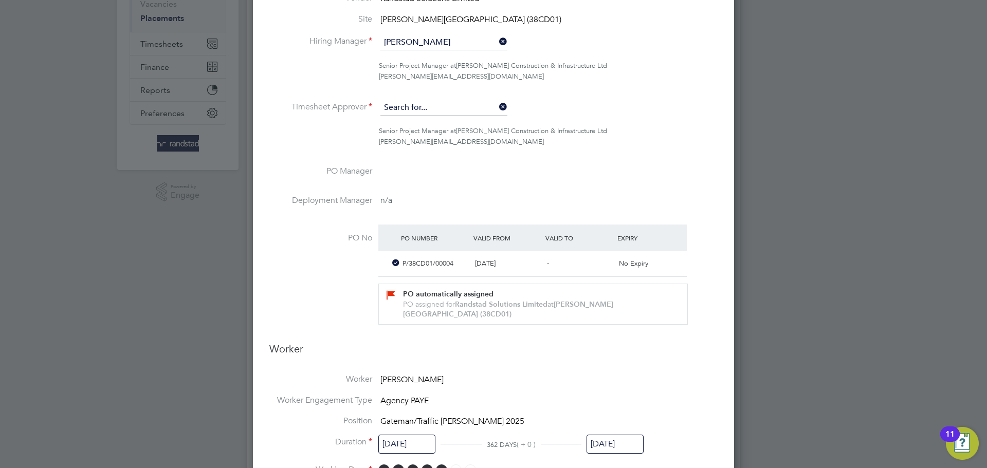
click at [454, 104] on input at bounding box center [443, 107] width 127 height 15
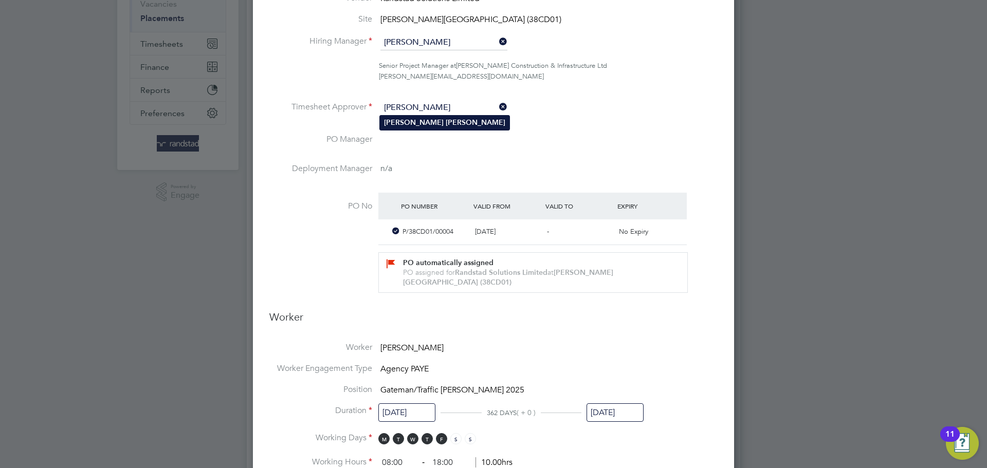
click at [446, 124] on b "[PERSON_NAME]" at bounding box center [476, 122] width 60 height 9
type input "[PERSON_NAME]"
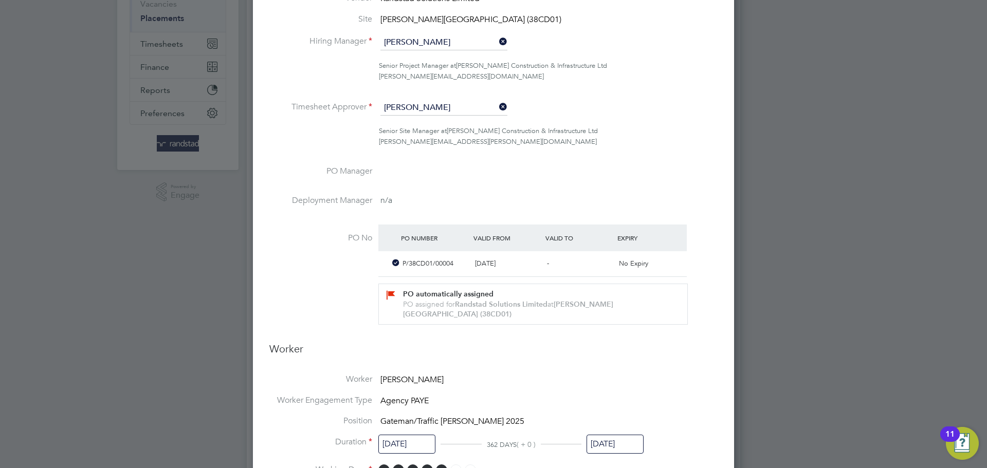
drag, startPoint x: 635, startPoint y: 123, endPoint x: 649, endPoint y: 130, distance: 15.6
click at [638, 124] on li "Timesheet Approver [PERSON_NAME]" at bounding box center [493, 113] width 448 height 26
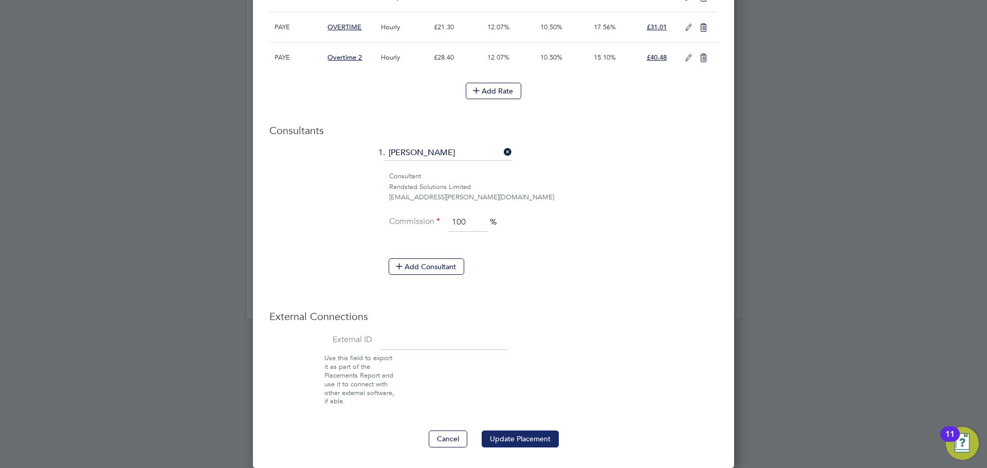
click at [521, 439] on button "Update Placement" at bounding box center [520, 439] width 77 height 16
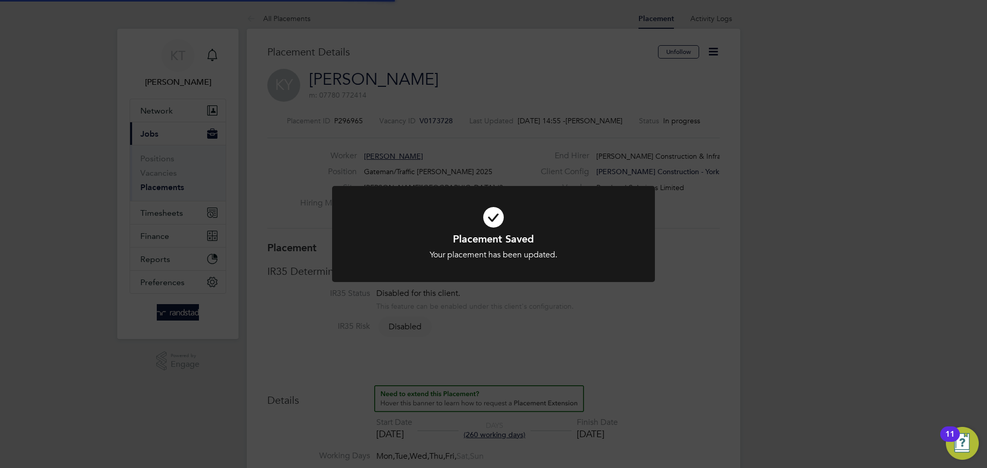
click at [620, 202] on icon at bounding box center [493, 217] width 267 height 40
